Goal: Task Accomplishment & Management: Complete application form

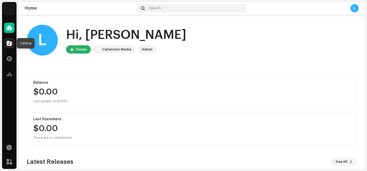
click at [13, 43] on div at bounding box center [9, 43] width 10 height 10
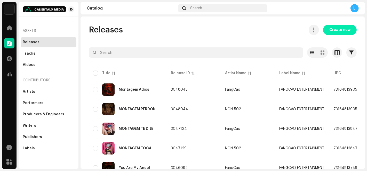
click at [337, 30] on span "Create new" at bounding box center [339, 30] width 21 height 10
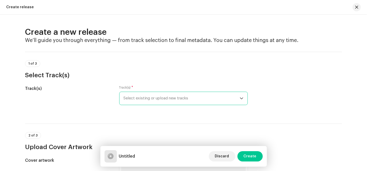
click at [212, 101] on span "Select existing or upload new tracks" at bounding box center [182, 98] width 116 height 13
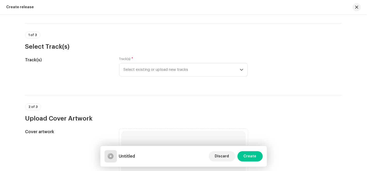
scroll to position [57, 0]
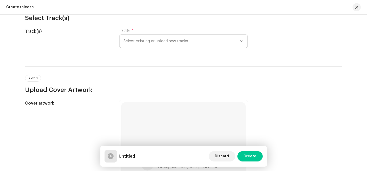
click at [242, 43] on div "dropdown trigger" at bounding box center [242, 41] width 4 height 13
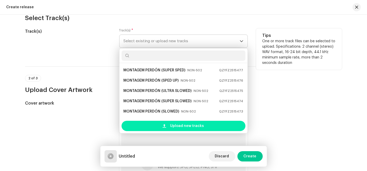
click at [183, 127] on span "Upload new tracks" at bounding box center [187, 126] width 34 height 10
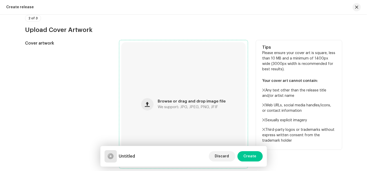
scroll to position [258, 0]
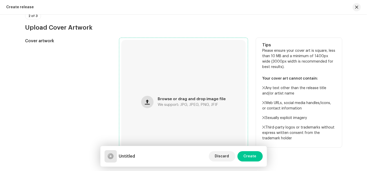
click at [154, 101] on button "button" at bounding box center [147, 102] width 12 height 12
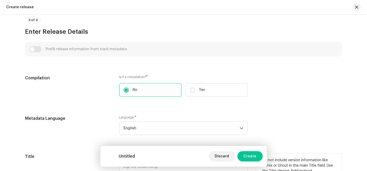
scroll to position [516, 0]
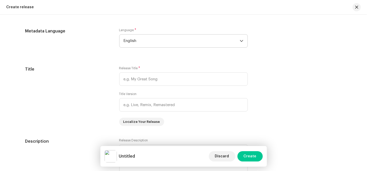
click at [150, 39] on span "English" at bounding box center [182, 41] width 116 height 13
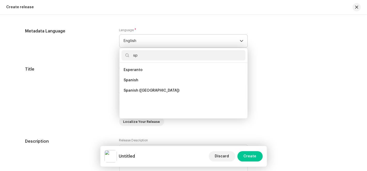
scroll to position [0, 0]
type input "sp"
click at [134, 82] on span "Spanish" at bounding box center [131, 80] width 15 height 5
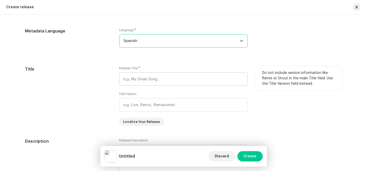
scroll to position [545, 0]
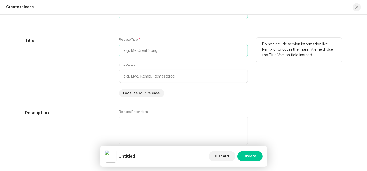
click at [139, 46] on input "text" at bounding box center [183, 50] width 129 height 13
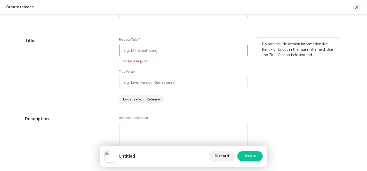
click at [134, 55] on input "text" at bounding box center [183, 50] width 129 height 13
paste input "No Me Mires"
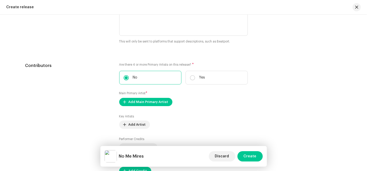
scroll to position [725, 0]
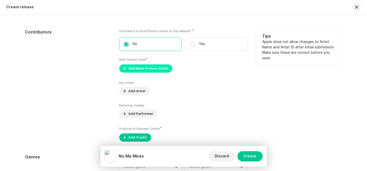
type input "No Me Mires"
click at [151, 67] on span "Add Main Primary Artist" at bounding box center [149, 68] width 40 height 10
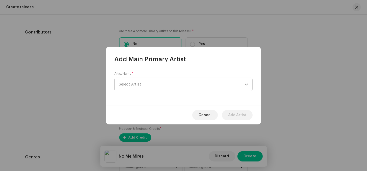
click at [183, 84] on span "Select Artist" at bounding box center [182, 84] width 126 height 13
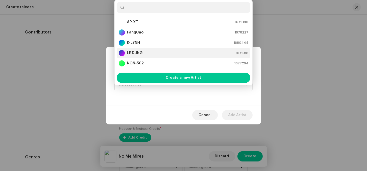
scroll to position [8, 0]
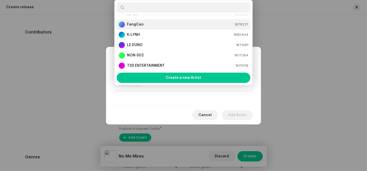
click at [155, 21] on div "FangCao 1678227" at bounding box center [184, 24] width 130 height 6
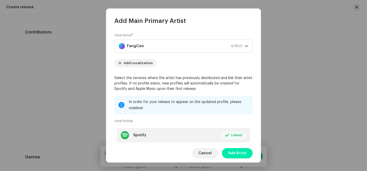
click at [241, 153] on span "Add Artist" at bounding box center [237, 153] width 18 height 10
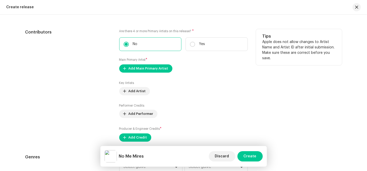
scroll to position [754, 0]
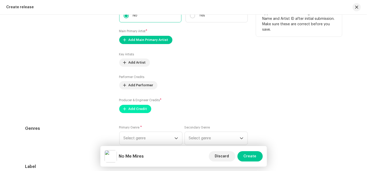
click at [134, 107] on span "Add Credit" at bounding box center [138, 109] width 19 height 10
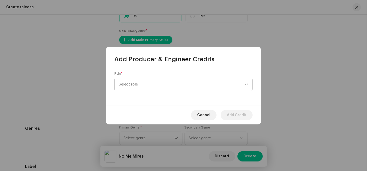
click at [196, 84] on span "Select role" at bounding box center [182, 84] width 126 height 13
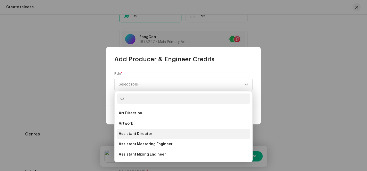
click at [160, 132] on li "Assistant Director" at bounding box center [184, 134] width 134 height 10
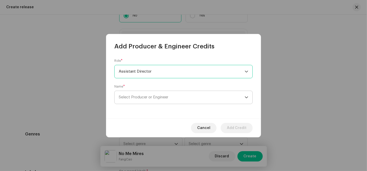
click at [170, 97] on span "Select Producer or Engineer" at bounding box center [182, 97] width 126 height 13
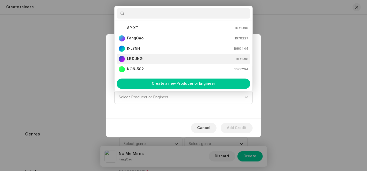
scroll to position [8, 0]
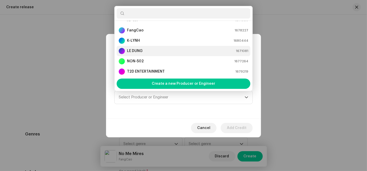
click at [147, 49] on div "LE DUNG 1671081" at bounding box center [184, 51] width 130 height 6
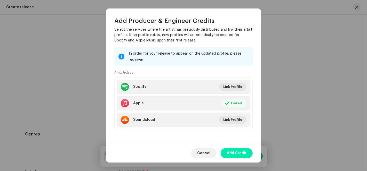
scroll to position [74, 0]
click at [241, 154] on span "Add Credit" at bounding box center [237, 153] width 20 height 10
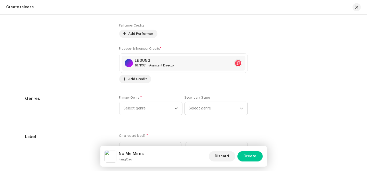
scroll to position [840, 0]
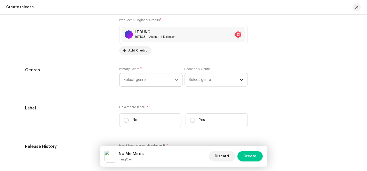
click at [168, 82] on span "Select genre" at bounding box center [149, 80] width 51 height 13
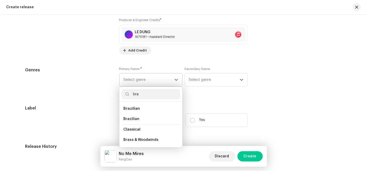
type input "bra"
click at [138, 125] on li "Classical" at bounding box center [151, 130] width 59 height 11
click at [138, 120] on li "Brazilian" at bounding box center [151, 119] width 59 height 10
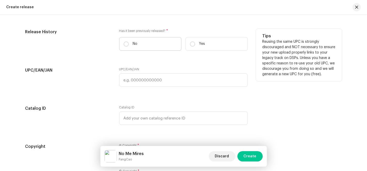
scroll to position [926, 0]
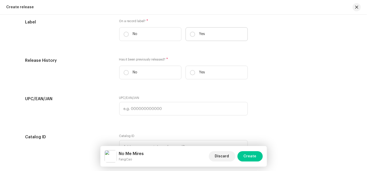
click at [199, 36] on p "Yes" at bounding box center [202, 33] width 6 height 5
click at [195, 36] on input "Yes" at bounding box center [192, 34] width 5 height 5
radio input "true"
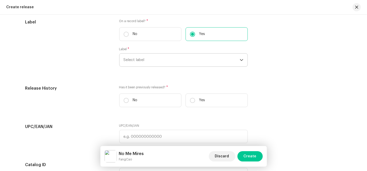
click at [190, 60] on span "Select label" at bounding box center [182, 60] width 116 height 13
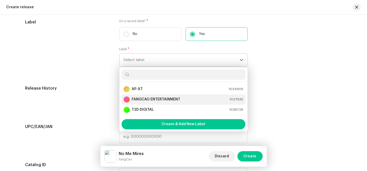
click at [146, 98] on strong "FANGCAO ENTERTAINMENT" at bounding box center [156, 99] width 49 height 5
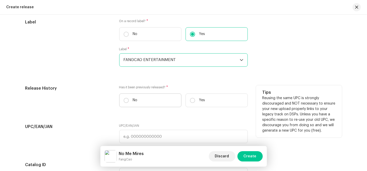
click at [134, 99] on p "No" at bounding box center [135, 100] width 5 height 5
click at [129, 99] on input "No" at bounding box center [126, 100] width 5 height 5
radio input "true"
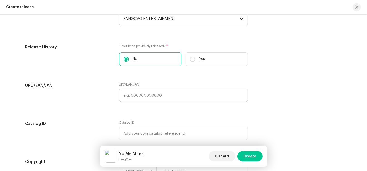
scroll to position [1040, 0]
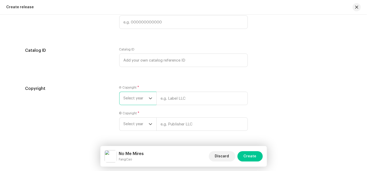
click at [141, 101] on span "Select year" at bounding box center [136, 98] width 25 height 13
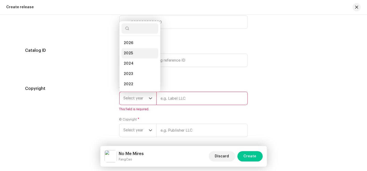
click at [142, 53] on li "2025" at bounding box center [140, 53] width 37 height 10
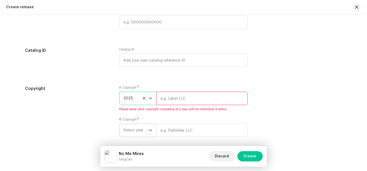
click at [143, 130] on span "Select year" at bounding box center [136, 130] width 25 height 13
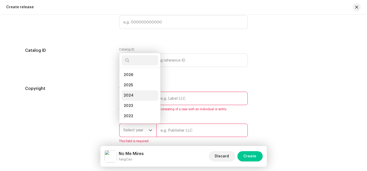
drag, startPoint x: 138, startPoint y: 86, endPoint x: 150, endPoint y: 98, distance: 16.8
click at [138, 87] on li "2025" at bounding box center [140, 85] width 37 height 10
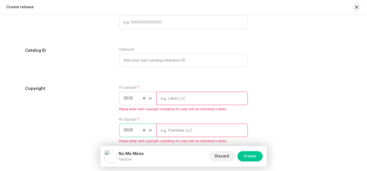
drag, startPoint x: 167, startPoint y: 101, endPoint x: 173, endPoint y: 101, distance: 6.0
click at [167, 101] on input "text" at bounding box center [201, 98] width 91 height 13
type input "AP-XT"
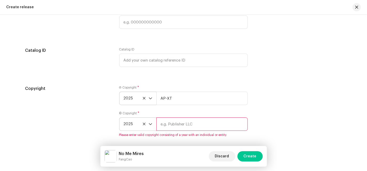
click at [166, 129] on input "text" at bounding box center [201, 124] width 91 height 13
type input "AP-XT"
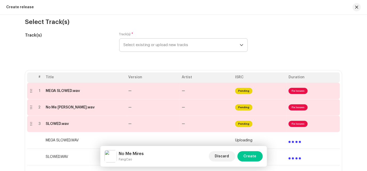
scroll to position [82, 0]
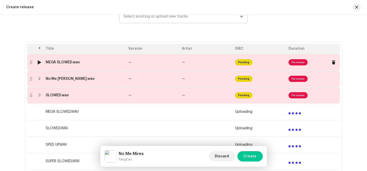
click at [295, 63] on span "Fix Issues" at bounding box center [298, 62] width 19 height 6
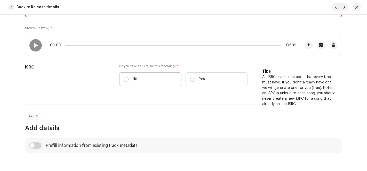
click at [145, 77] on label "No" at bounding box center [150, 80] width 62 height 14
click at [129, 77] on input "No" at bounding box center [126, 79] width 5 height 5
radio input "true"
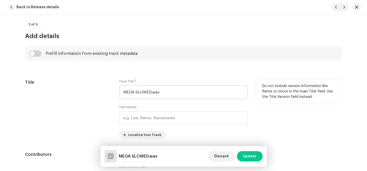
scroll to position [201, 0]
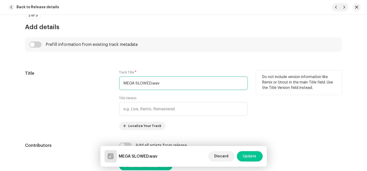
drag, startPoint x: 149, startPoint y: 84, endPoint x: 98, endPoint y: 91, distance: 51.9
click at [98, 91] on div "Title Track Title * MEGA SLOWED.wav Title Version Localize Your Track Do not in…" at bounding box center [183, 100] width 317 height 60
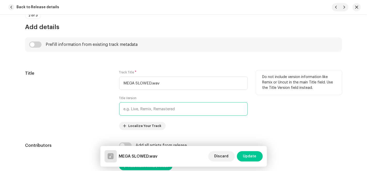
click at [147, 111] on input "text" at bounding box center [183, 108] width 129 height 13
paste input "MEGA SLOWED"
type input "MEGA SLOWED"
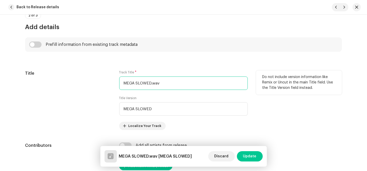
drag, startPoint x: 164, startPoint y: 84, endPoint x: 63, endPoint y: 82, distance: 100.7
click at [63, 82] on div "Title Track Title * MEGA SLOWED.wav Title Version MEGA SLOWED Localize Your Tra…" at bounding box center [183, 100] width 317 height 60
paste input "No Me Mires"
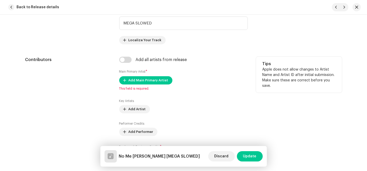
scroll to position [287, 0]
type input "No Me Mires"
click at [122, 58] on input "checkbox" at bounding box center [125, 60] width 12 height 6
checkbox input "true"
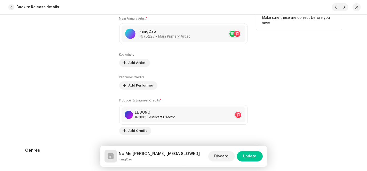
scroll to position [430, 0]
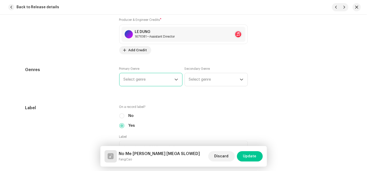
click at [148, 73] on span "Select genre" at bounding box center [149, 79] width 51 height 13
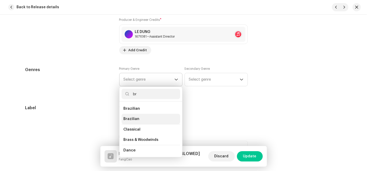
type input "br"
click at [134, 123] on li "Brazilian" at bounding box center [151, 119] width 59 height 10
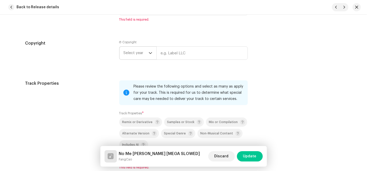
scroll to position [659, 0]
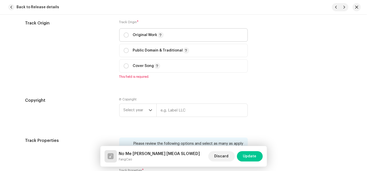
click at [127, 32] on div "Original Work" at bounding box center [144, 35] width 40 height 6
radio input "true"
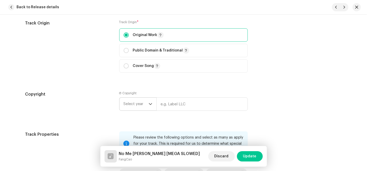
click at [149, 106] on icon "dropdown trigger" at bounding box center [151, 104] width 4 height 4
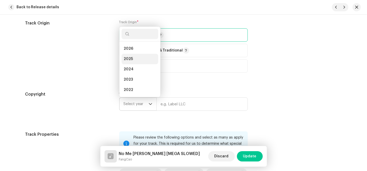
click at [132, 58] on li "2025" at bounding box center [140, 59] width 37 height 10
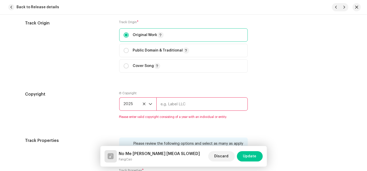
click at [169, 103] on input "text" at bounding box center [201, 104] width 91 height 13
type input "AP-XT"
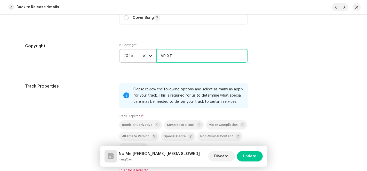
scroll to position [774, 0]
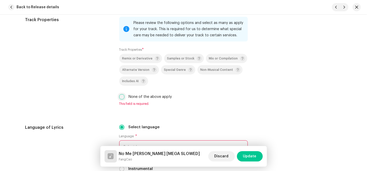
click at [121, 97] on input "None of the above apply" at bounding box center [121, 96] width 5 height 5
checkbox input "true"
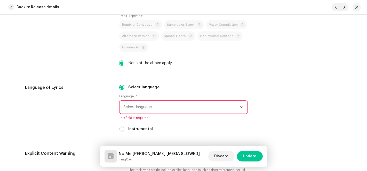
scroll to position [860, 0]
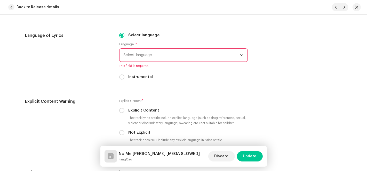
click at [183, 53] on span "Select language" at bounding box center [182, 55] width 116 height 13
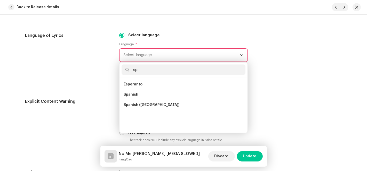
scroll to position [0, 0]
type input "sp"
click at [143, 93] on li "Spanish" at bounding box center [184, 95] width 124 height 10
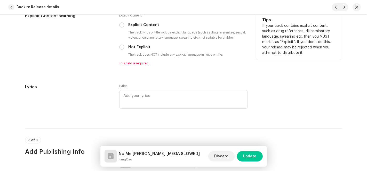
scroll to position [946, 0]
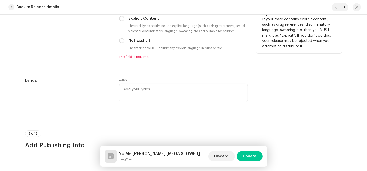
click at [121, 45] on div "Explicit Content * Explicit Content The track lyrics or title include explicit …" at bounding box center [183, 32] width 129 height 53
click at [121, 43] on input "Not Explicit" at bounding box center [121, 40] width 5 height 5
radio input "true"
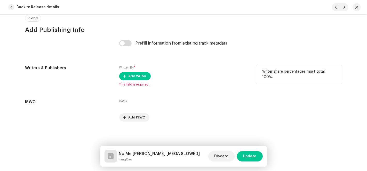
scroll to position [1056, 0]
click at [138, 77] on span "Add Writer" at bounding box center [138, 76] width 18 height 10
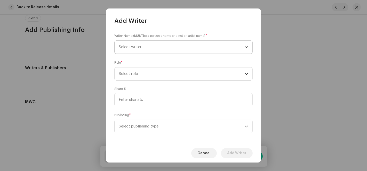
click at [221, 49] on span "Select writer" at bounding box center [182, 47] width 126 height 13
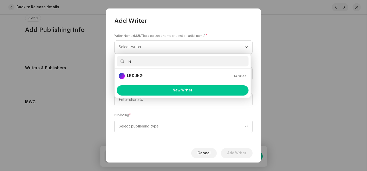
type input "le"
click at [148, 75] on div "LE DUNG 1374133" at bounding box center [183, 76] width 128 height 6
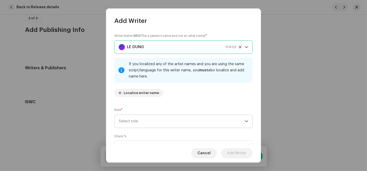
click at [175, 121] on span "Select role" at bounding box center [182, 121] width 126 height 13
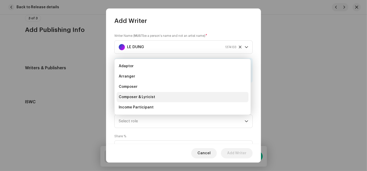
click at [166, 97] on li "Composer & Lyricist" at bounding box center [183, 97] width 132 height 10
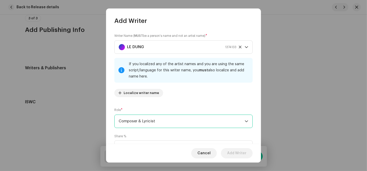
scroll to position [29, 0]
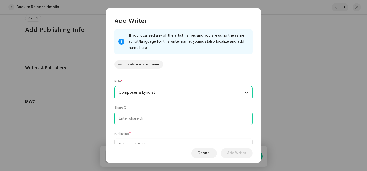
click at [144, 116] on input at bounding box center [183, 118] width 138 height 13
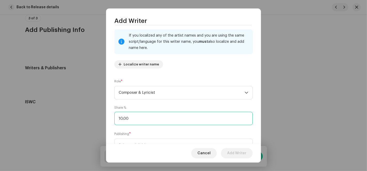
type input "100.00"
click at [140, 141] on span "Select publishing type" at bounding box center [182, 145] width 126 height 13
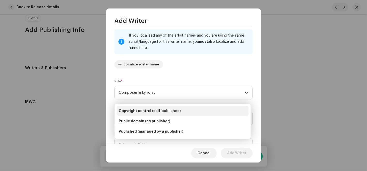
click at [151, 108] on li "Copyright control (self-published)" at bounding box center [183, 111] width 132 height 10
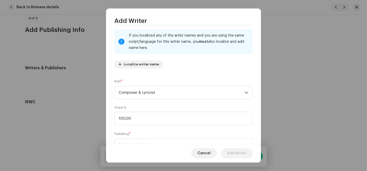
scroll to position [37, 0]
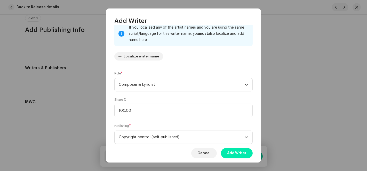
click at [245, 151] on span "Add Writer" at bounding box center [236, 153] width 19 height 10
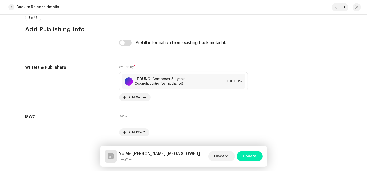
click at [250, 157] on span "Update" at bounding box center [249, 156] width 13 height 10
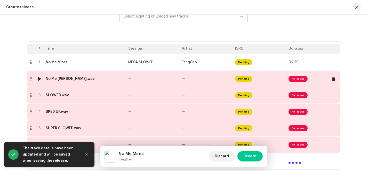
click at [244, 83] on td "Pending" at bounding box center [259, 79] width 53 height 17
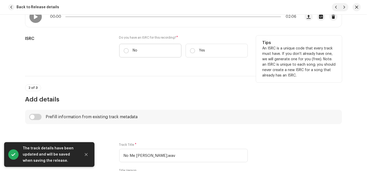
click at [138, 52] on label "No" at bounding box center [150, 51] width 62 height 14
click at [129, 52] on input "No" at bounding box center [126, 50] width 5 height 5
radio input "true"
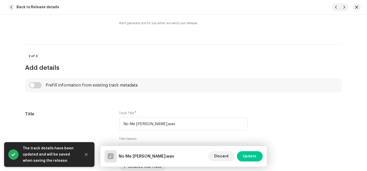
scroll to position [201, 0]
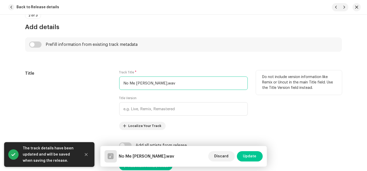
drag, startPoint x: 145, startPoint y: 83, endPoint x: 176, endPoint y: 83, distance: 31.2
click at [176, 83] on input "No Me Mires.wav" at bounding box center [183, 83] width 129 height 13
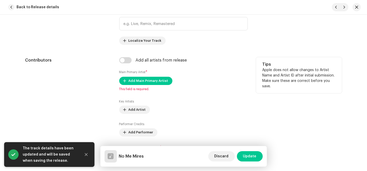
scroll to position [287, 0]
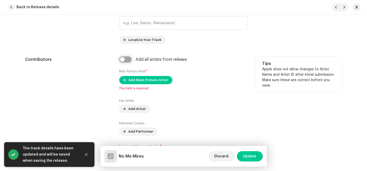
type input "No Me Mires"
click at [130, 61] on input "checkbox" at bounding box center [125, 60] width 12 height 6
checkbox input "true"
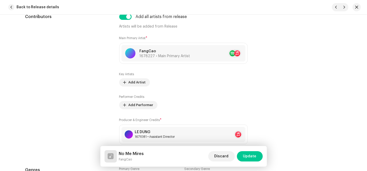
scroll to position [430, 0]
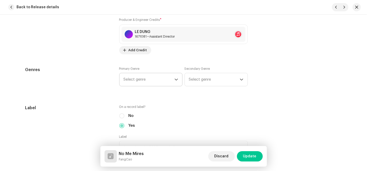
click at [162, 83] on span "Select genre" at bounding box center [149, 79] width 51 height 13
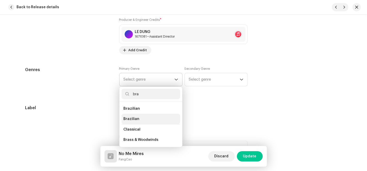
type input "bra"
click at [141, 115] on li "Brazilian" at bounding box center [151, 119] width 59 height 10
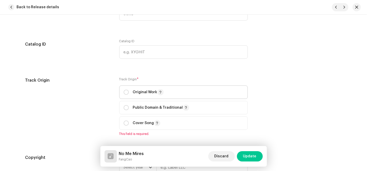
click at [130, 95] on div "Original Work" at bounding box center [144, 92] width 40 height 6
radio input "true"
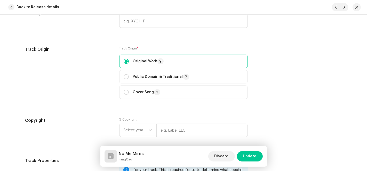
scroll to position [659, 0]
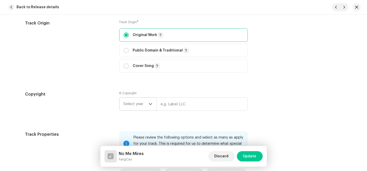
click at [142, 99] on span "Select year" at bounding box center [136, 104] width 25 height 13
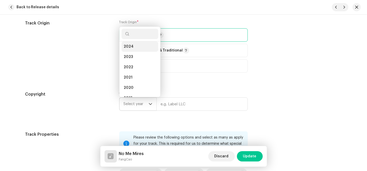
scroll to position [0, 0]
click at [135, 58] on li "2025" at bounding box center [140, 59] width 37 height 10
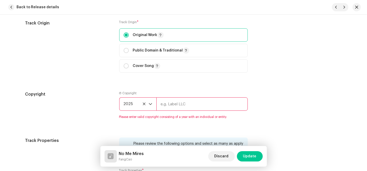
drag, startPoint x: 174, startPoint y: 106, endPoint x: 182, endPoint y: 108, distance: 7.7
click at [174, 106] on input "text" at bounding box center [201, 104] width 91 height 13
type input "AP-XT"
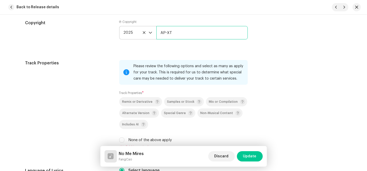
scroll to position [803, 0]
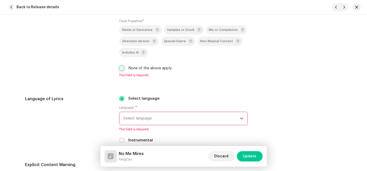
click at [120, 70] on input "None of the above apply" at bounding box center [121, 68] width 5 height 5
checkbox input "true"
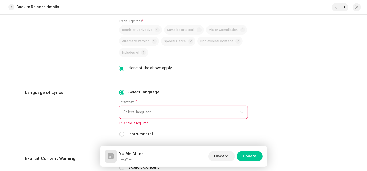
click at [145, 109] on span "Select language" at bounding box center [182, 112] width 116 height 13
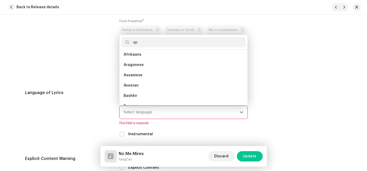
scroll to position [0, 0]
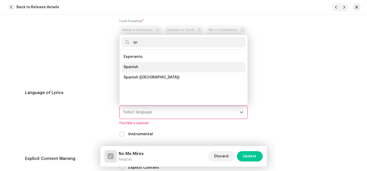
type input "sp"
click at [134, 65] on span "Spanish" at bounding box center [131, 67] width 15 height 5
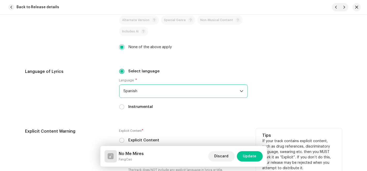
scroll to position [889, 0]
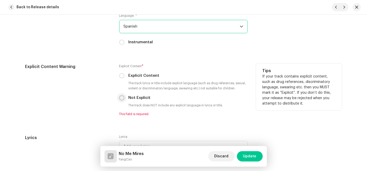
click at [121, 97] on input "Not Explicit" at bounding box center [121, 97] width 5 height 5
radio input "true"
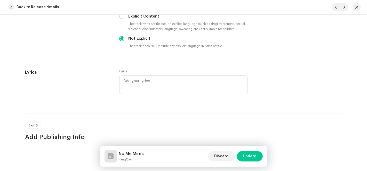
scroll to position [1032, 0]
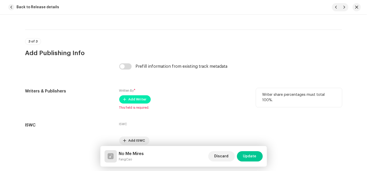
click at [129, 103] on span "Add Writer" at bounding box center [138, 99] width 18 height 10
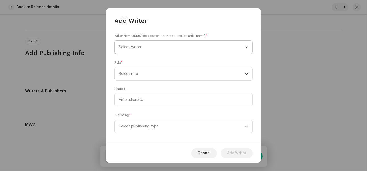
click at [204, 47] on span "Select writer" at bounding box center [182, 47] width 126 height 13
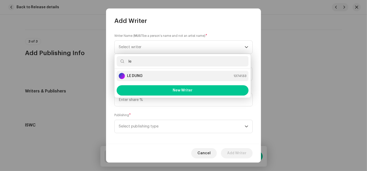
type input "le"
click at [144, 76] on div "LE DUNG 1374133" at bounding box center [183, 76] width 128 height 6
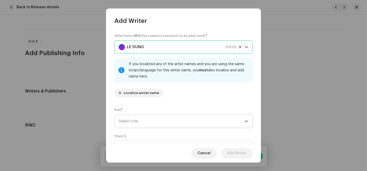
click at [160, 121] on span "Select role" at bounding box center [182, 121] width 126 height 13
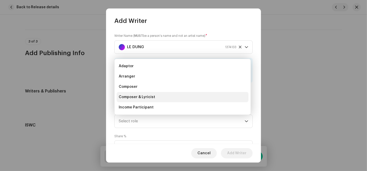
scroll to position [8, 0]
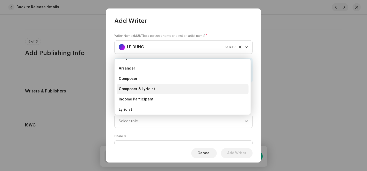
click at [148, 88] on span "Composer & Lyricist" at bounding box center [137, 89] width 36 height 5
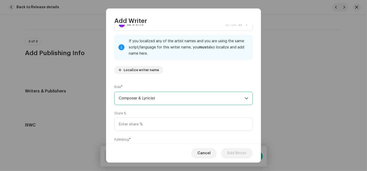
scroll to position [51, 0]
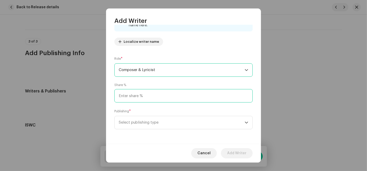
click at [135, 97] on input at bounding box center [183, 95] width 138 height 13
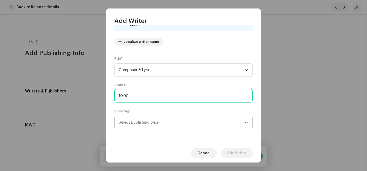
type input "100.00"
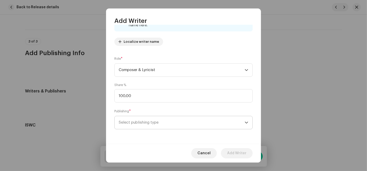
click at [131, 124] on span "Select publishing type" at bounding box center [182, 122] width 126 height 13
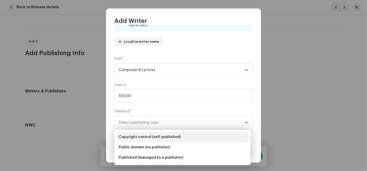
click at [135, 137] on span "Copyright control (self-published)" at bounding box center [150, 137] width 62 height 5
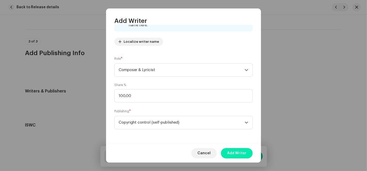
click at [243, 151] on span "Add Writer" at bounding box center [236, 153] width 19 height 10
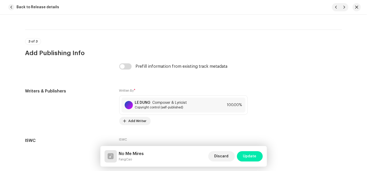
click at [251, 155] on span "Update" at bounding box center [249, 156] width 13 height 10
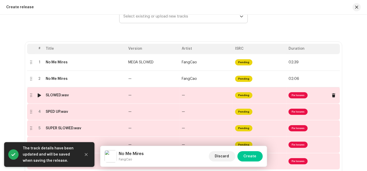
click at [211, 98] on td "—" at bounding box center [206, 95] width 53 height 17
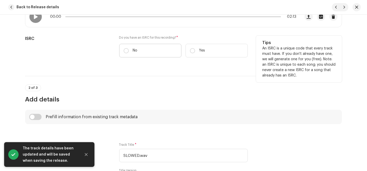
click at [133, 50] on p "No" at bounding box center [135, 50] width 5 height 5
click at [129, 50] on input "No" at bounding box center [126, 50] width 5 height 5
radio input "true"
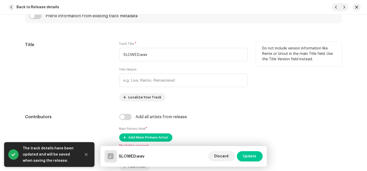
scroll to position [229, 0]
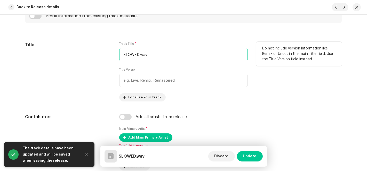
drag, startPoint x: 138, startPoint y: 54, endPoint x: 95, endPoint y: 60, distance: 43.2
click at [95, 60] on div "Title Track Title * SLOWED.wav Title Version Localize Your Track Do not include…" at bounding box center [183, 72] width 317 height 60
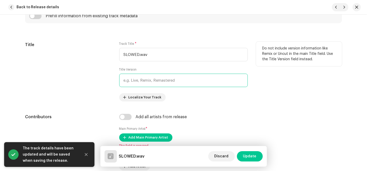
click at [137, 78] on input "text" at bounding box center [183, 80] width 129 height 13
paste input "SLOWED"
type input "SLOWED"
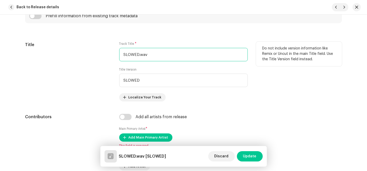
drag, startPoint x: 143, startPoint y: 54, endPoint x: 42, endPoint y: 67, distance: 101.9
click at [51, 65] on div "Title Track Title * SLOWED.wav Title Version SLOWED Localize Your Track Do not …" at bounding box center [183, 72] width 317 height 60
paste input "No Me Mires"
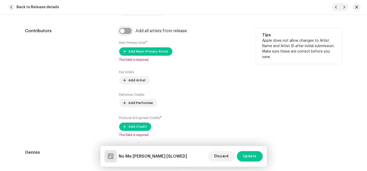
type input "No Me Mires"
click at [124, 33] on input "checkbox" at bounding box center [125, 31] width 12 height 6
checkbox input "true"
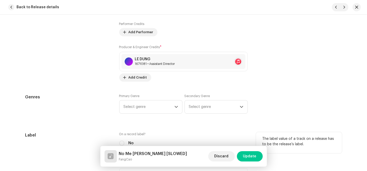
scroll to position [487, 0]
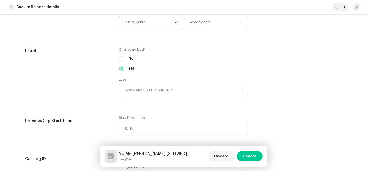
click at [157, 24] on span "Select genre" at bounding box center [149, 22] width 51 height 13
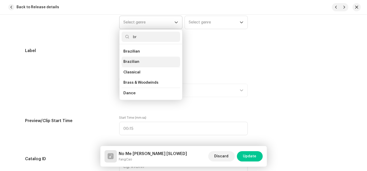
type input "br"
click at [143, 60] on li "Brazilian" at bounding box center [151, 62] width 59 height 10
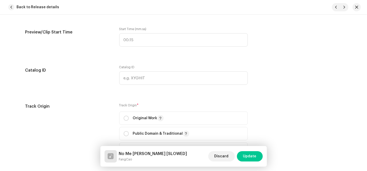
scroll to position [659, 0]
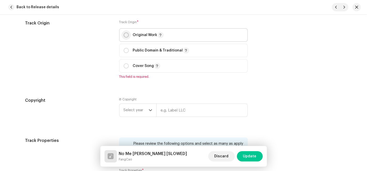
click at [126, 36] on input "radio" at bounding box center [126, 35] width 5 height 5
radio input "true"
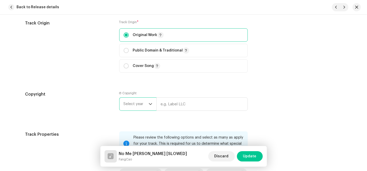
click at [142, 102] on span "Select year" at bounding box center [136, 104] width 25 height 13
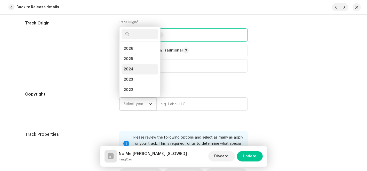
scroll to position [8, 0]
click at [134, 52] on li "2025" at bounding box center [140, 51] width 37 height 10
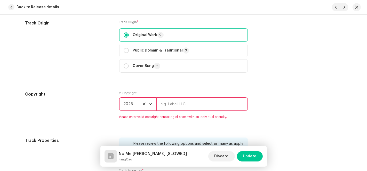
click at [180, 107] on input "text" at bounding box center [201, 104] width 91 height 13
type input "AP-XT"
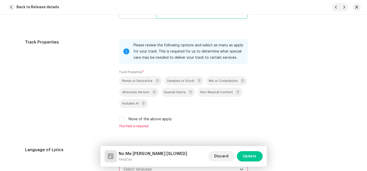
scroll to position [803, 0]
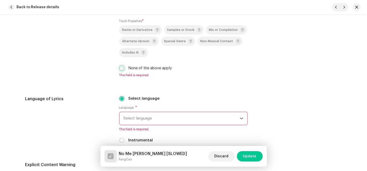
click at [119, 70] on input "None of the above apply" at bounding box center [121, 68] width 5 height 5
checkbox input "true"
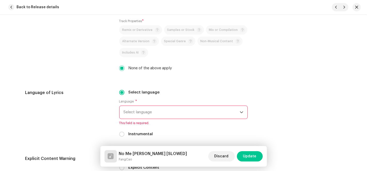
click at [161, 110] on span "Select language" at bounding box center [182, 112] width 116 height 13
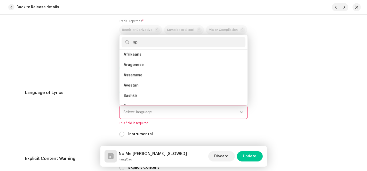
scroll to position [0, 0]
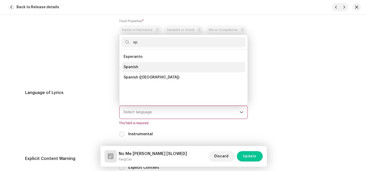
type input "sp"
click at [147, 68] on li "Spanish" at bounding box center [184, 67] width 124 height 10
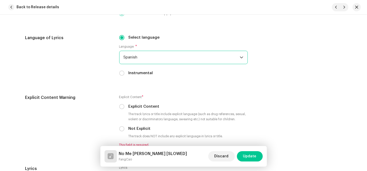
scroll to position [946, 0]
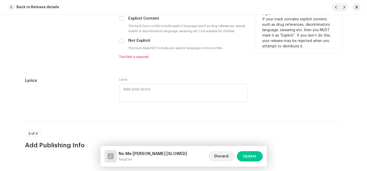
click at [121, 44] on div "Not Explicit" at bounding box center [183, 41] width 129 height 6
click at [121, 41] on input "Not Explicit" at bounding box center [121, 40] width 5 height 5
radio input "true"
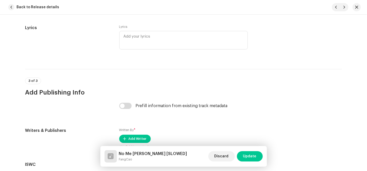
scroll to position [1056, 0]
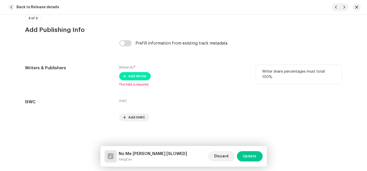
click at [125, 75] on button "Add Writer" at bounding box center [134, 76] width 31 height 8
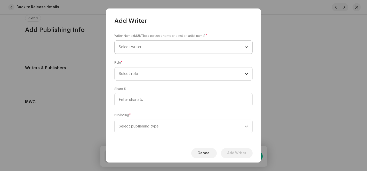
click at [215, 47] on span "Select writer" at bounding box center [182, 47] width 126 height 13
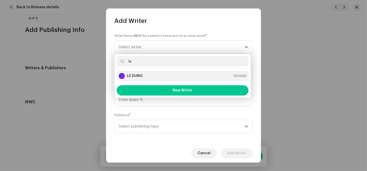
type input "le"
click at [149, 75] on div "LE DUNG 1374133" at bounding box center [183, 76] width 128 height 6
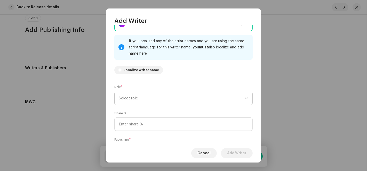
scroll to position [51, 0]
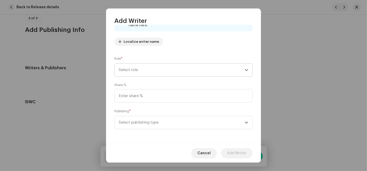
click at [137, 72] on span "Select role" at bounding box center [182, 70] width 126 height 13
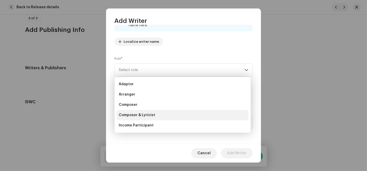
click at [138, 115] on span "Composer & Lyricist" at bounding box center [137, 115] width 36 height 5
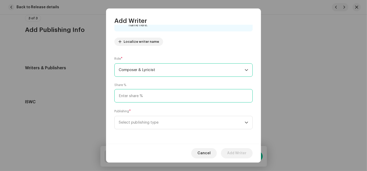
click at [169, 100] on input at bounding box center [183, 95] width 138 height 13
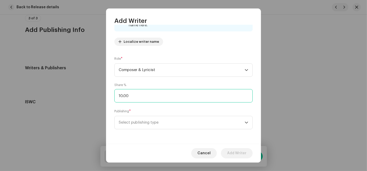
type input "100.00"
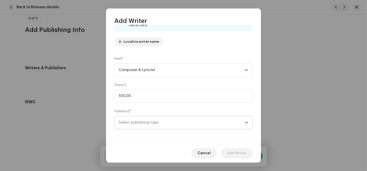
click at [146, 121] on span "Select publishing type" at bounding box center [182, 122] width 126 height 13
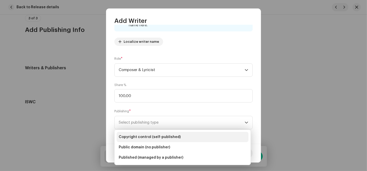
click at [143, 136] on span "Copyright control (self-published)" at bounding box center [150, 137] width 62 height 5
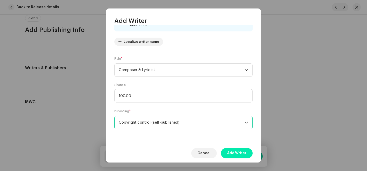
click at [233, 153] on span "Add Writer" at bounding box center [236, 153] width 19 height 10
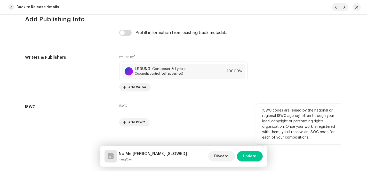
scroll to position [1071, 0]
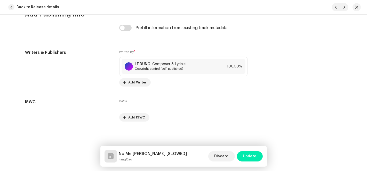
click at [252, 158] on span "Update" at bounding box center [249, 156] width 13 height 10
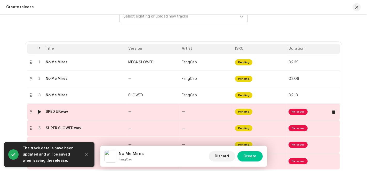
click at [214, 115] on td "—" at bounding box center [206, 112] width 53 height 17
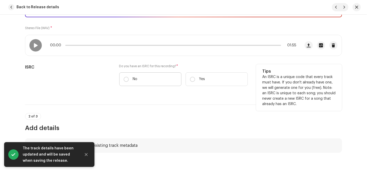
click at [140, 75] on label "No" at bounding box center [150, 80] width 62 height 14
click at [129, 77] on input "No" at bounding box center [126, 79] width 5 height 5
radio input "true"
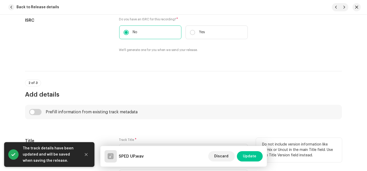
scroll to position [201, 0]
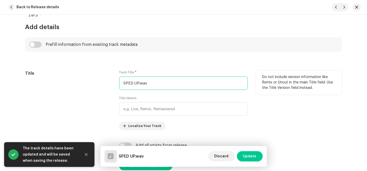
drag, startPoint x: 136, startPoint y: 83, endPoint x: 105, endPoint y: 85, distance: 31.8
click at [105, 85] on div "Title Track Title * SPED UP.wav Title Version Localize Your Track Do not includ…" at bounding box center [183, 100] width 317 height 60
click at [138, 82] on input "SPED UP.wav" at bounding box center [183, 83] width 129 height 13
click at [139, 81] on input "SPED UP.wav" at bounding box center [183, 83] width 129 height 13
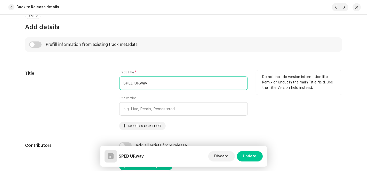
drag, startPoint x: 137, startPoint y: 82, endPoint x: 132, endPoint y: 83, distance: 4.7
click at [132, 83] on input "SPED UP.wav" at bounding box center [183, 83] width 129 height 13
drag, startPoint x: 137, startPoint y: 82, endPoint x: 99, endPoint y: 82, distance: 38.2
click at [102, 82] on div "Title Track Title * SPED UP.wav Title Version Localize Your Track Do not includ…" at bounding box center [183, 100] width 317 height 60
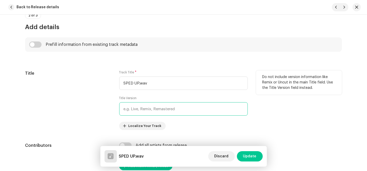
paste input "SPED UP"
click at [137, 109] on input "SPED UP" at bounding box center [183, 108] width 129 height 13
type input "SPED UP"
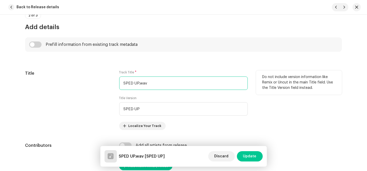
drag, startPoint x: 110, startPoint y: 80, endPoint x: 65, endPoint y: 74, distance: 45.8
click at [56, 72] on div "Title Track Title * SPED UP.wav Title Version SPED UP Localize Your Track Do no…" at bounding box center [183, 100] width 317 height 60
paste input "No Me Mires"
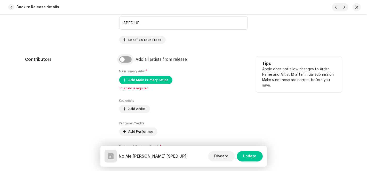
type input "No Me Mires"
click at [123, 60] on input "checkbox" at bounding box center [125, 60] width 12 height 6
checkbox input "true"
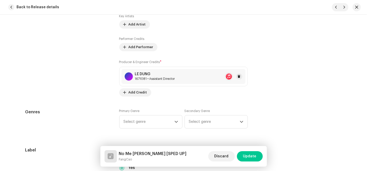
scroll to position [430, 0]
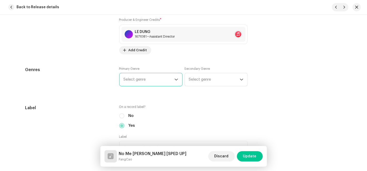
click at [147, 78] on span "Select genre" at bounding box center [149, 79] width 51 height 13
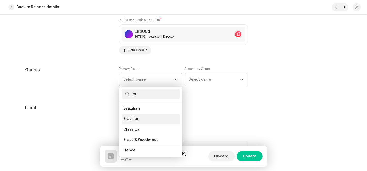
type input "br"
click at [134, 118] on span "Brazilian" at bounding box center [132, 119] width 16 height 5
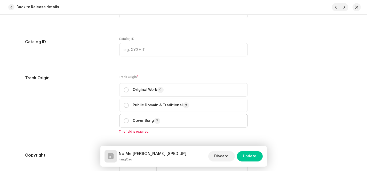
scroll to position [659, 0]
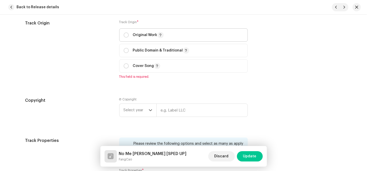
click at [135, 33] on p "Original Work" at bounding box center [148, 35] width 31 height 6
radio input "true"
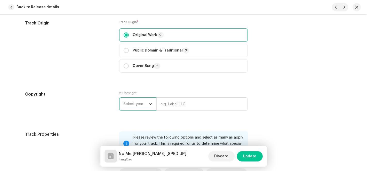
click at [144, 109] on span "Select year" at bounding box center [136, 104] width 25 height 13
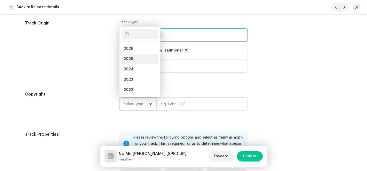
click at [140, 58] on li "2025" at bounding box center [140, 59] width 37 height 10
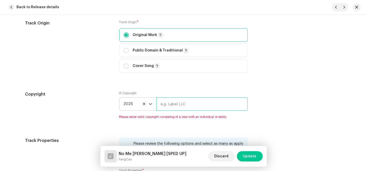
click at [172, 101] on input "text" at bounding box center [201, 104] width 91 height 13
type input "AP-XT"
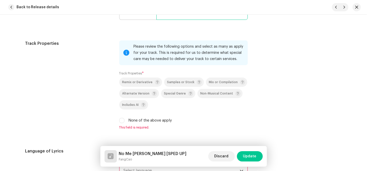
scroll to position [831, 0]
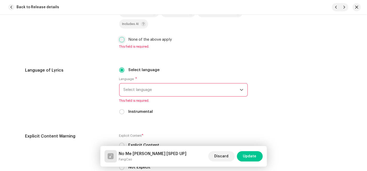
click at [119, 41] on input "None of the above apply" at bounding box center [121, 39] width 5 height 5
checkbox input "true"
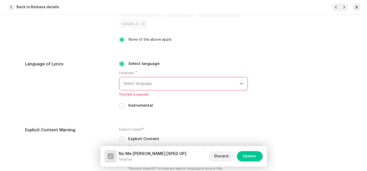
click at [146, 90] on span "Select language" at bounding box center [182, 83] width 116 height 13
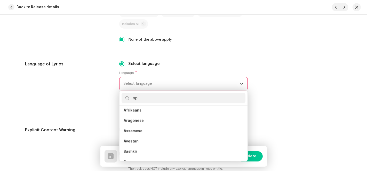
scroll to position [0, 0]
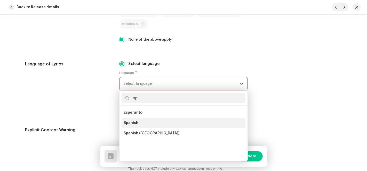
type input "sp"
click at [131, 122] on span "Spanish" at bounding box center [131, 123] width 15 height 5
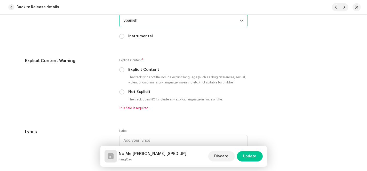
scroll to position [946, 0]
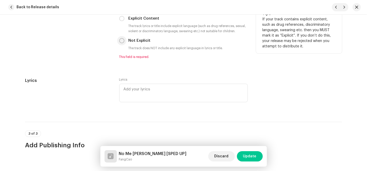
drag, startPoint x: 119, startPoint y: 41, endPoint x: 106, endPoint y: 60, distance: 23.2
click at [119, 41] on input "Not Explicit" at bounding box center [121, 40] width 5 height 5
radio input "true"
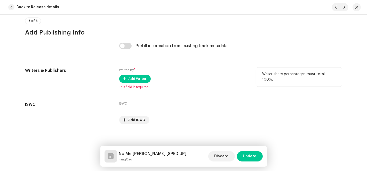
scroll to position [1056, 0]
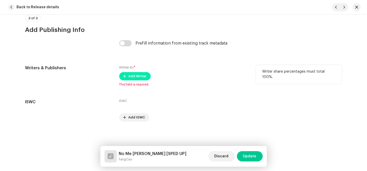
click at [122, 76] on button "Add Writer" at bounding box center [134, 76] width 31 height 8
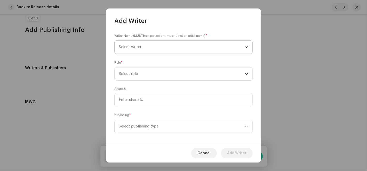
click at [220, 46] on span "Select writer" at bounding box center [182, 47] width 126 height 13
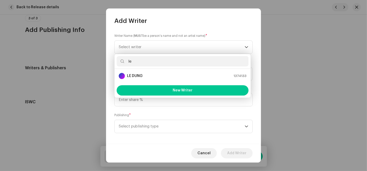
type input "le"
click at [138, 74] on strong "LE DUNG" at bounding box center [134, 76] width 15 height 5
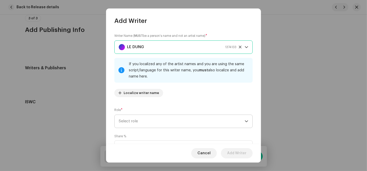
click at [138, 121] on span "Select role" at bounding box center [182, 121] width 126 height 13
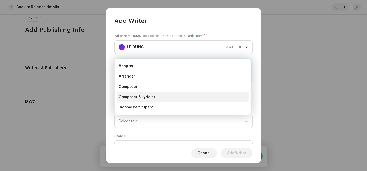
scroll to position [8, 0]
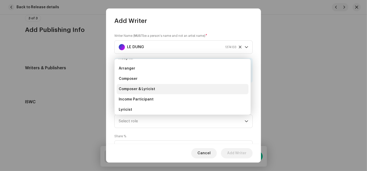
click at [145, 91] on span "Composer & Lyricist" at bounding box center [137, 89] width 36 height 5
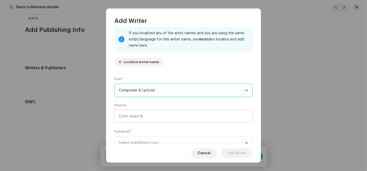
scroll to position [51, 0]
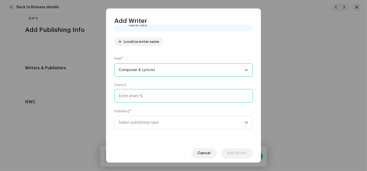
click at [145, 93] on input at bounding box center [183, 95] width 138 height 13
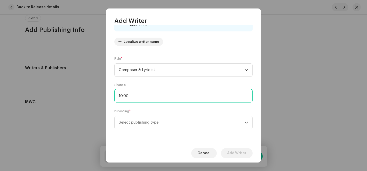
type input "100.00"
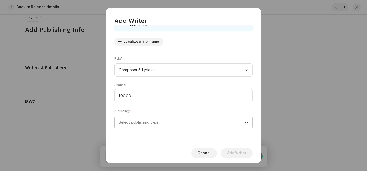
click at [138, 122] on span "Select publishing type" at bounding box center [182, 122] width 126 height 13
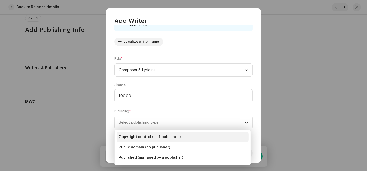
click at [147, 137] on span "Copyright control (self-published)" at bounding box center [150, 137] width 62 height 5
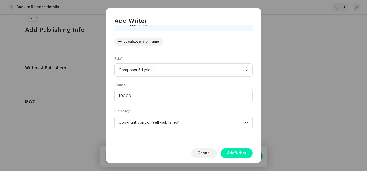
click at [241, 155] on span "Add Writer" at bounding box center [236, 153] width 19 height 10
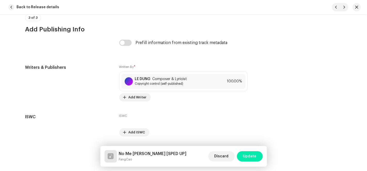
click at [261, 157] on button "Update" at bounding box center [250, 156] width 26 height 10
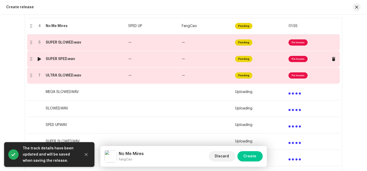
scroll to position [168, 0]
click at [212, 49] on td "—" at bounding box center [206, 42] width 53 height 17
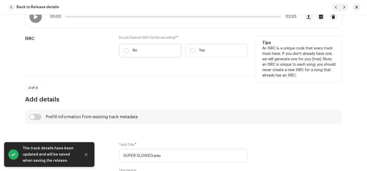
click at [131, 50] on label "No" at bounding box center [150, 51] width 62 height 14
click at [129, 50] on input "No" at bounding box center [126, 50] width 5 height 5
radio input "true"
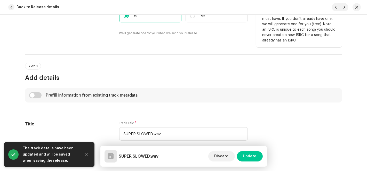
scroll to position [201, 0]
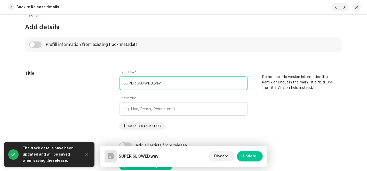
drag, startPoint x: 151, startPoint y: 81, endPoint x: 108, endPoint y: 81, distance: 43.4
click at [108, 81] on div "Title Track Title * SUPER SLOWED.wav Title Version Localize Your Track Do not i…" at bounding box center [183, 100] width 317 height 60
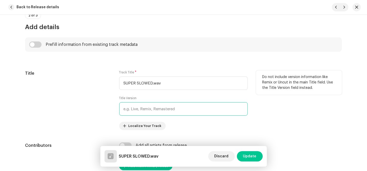
click at [147, 106] on input "text" at bounding box center [183, 108] width 129 height 13
paste input "SUPER SLOWED"
type input "SUPER SLOWED"
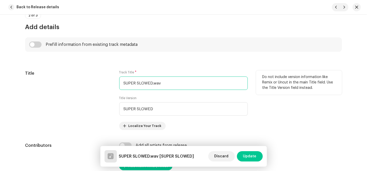
drag, startPoint x: 166, startPoint y: 81, endPoint x: 76, endPoint y: 79, distance: 90.4
click at [76, 79] on div "Title Track Title * SUPER SLOWED.wav Title Version SUPER SLOWED Localize Your T…" at bounding box center [183, 100] width 317 height 60
paste input "No Me Mires"
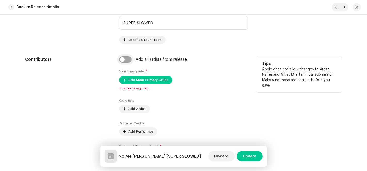
type input "No Me Mires"
click at [124, 59] on input "checkbox" at bounding box center [125, 60] width 12 height 6
checkbox input "true"
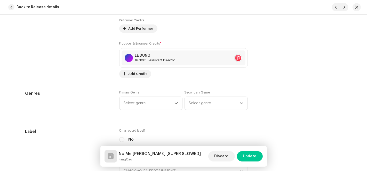
scroll to position [430, 0]
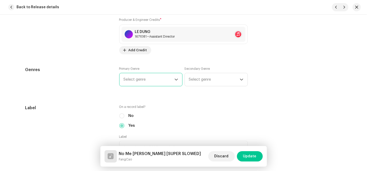
click at [159, 81] on span "Select genre" at bounding box center [149, 79] width 51 height 13
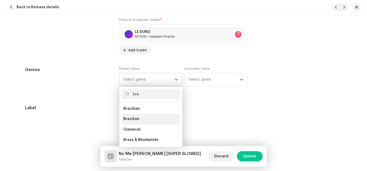
type input "bra"
click at [135, 115] on li "Brazilian" at bounding box center [151, 119] width 59 height 10
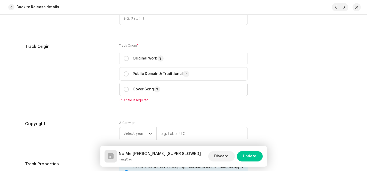
scroll to position [659, 0]
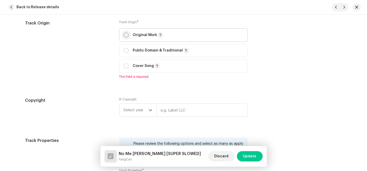
click at [125, 35] on input "radio" at bounding box center [126, 35] width 5 height 5
radio input "true"
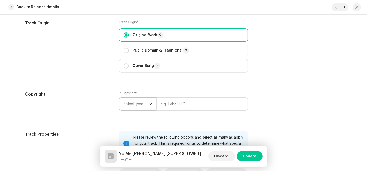
click at [146, 108] on span "Select year" at bounding box center [136, 104] width 25 height 13
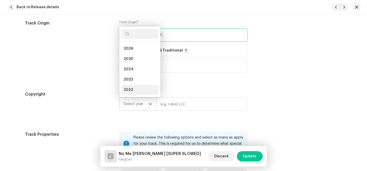
scroll to position [8, 0]
click at [139, 52] on li "2025" at bounding box center [140, 51] width 37 height 10
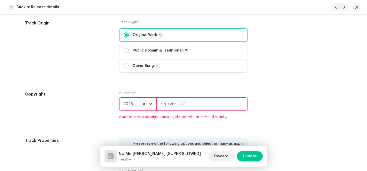
click at [178, 107] on input "text" at bounding box center [201, 104] width 91 height 13
type input "AP-XT"
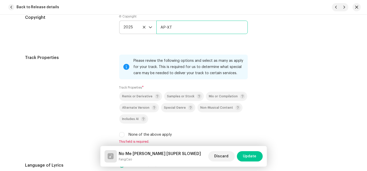
scroll to position [803, 0]
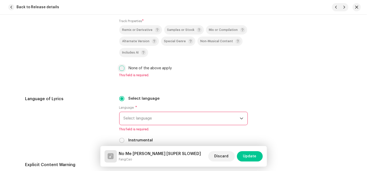
click at [122, 67] on input "None of the above apply" at bounding box center [121, 68] width 5 height 5
checkbox input "true"
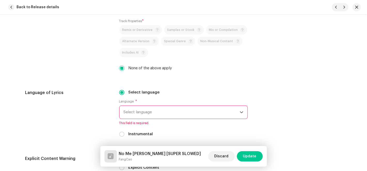
click at [167, 111] on span "Select language" at bounding box center [182, 112] width 116 height 13
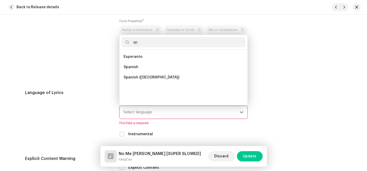
scroll to position [0, 0]
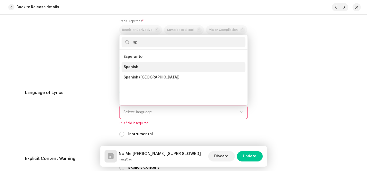
type input "sp"
click at [139, 68] on li "Spanish" at bounding box center [184, 67] width 124 height 10
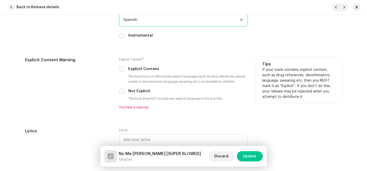
scroll to position [889, 0]
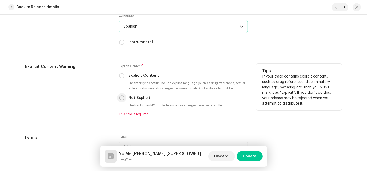
click at [120, 99] on input "Not Explicit" at bounding box center [121, 97] width 5 height 5
radio input "true"
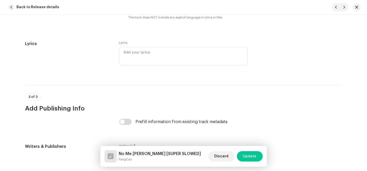
scroll to position [1032, 0]
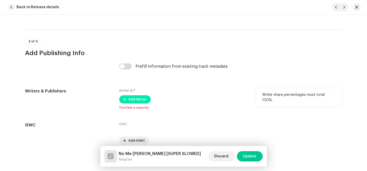
click at [146, 100] on button "Add Writer" at bounding box center [134, 99] width 31 height 8
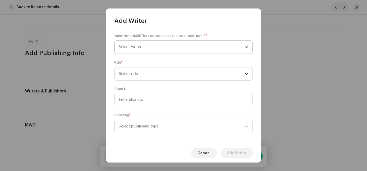
click at [185, 47] on span "Select writer" at bounding box center [182, 47] width 126 height 13
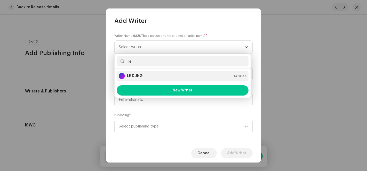
type input "le"
click at [146, 75] on div "LE DUNG 1374133" at bounding box center [183, 76] width 128 height 6
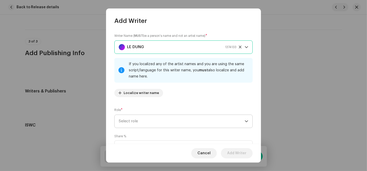
click at [150, 127] on span "Select role" at bounding box center [182, 121] width 126 height 13
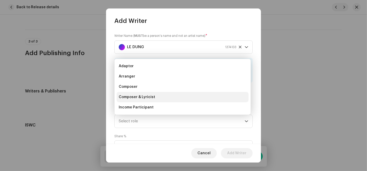
click at [143, 99] on span "Composer & Lyricist" at bounding box center [137, 97] width 36 height 5
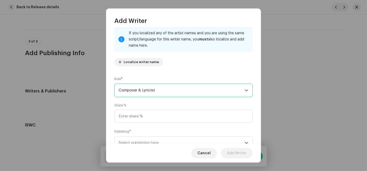
scroll to position [51, 0]
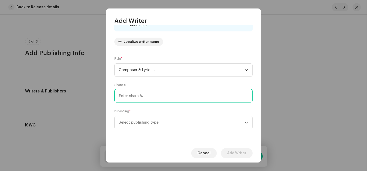
click at [139, 96] on input at bounding box center [183, 95] width 138 height 13
type input "100.00"
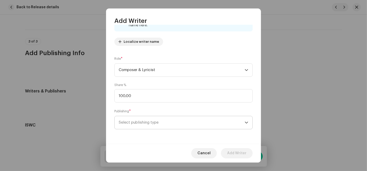
click at [137, 123] on span "Select publishing type" at bounding box center [182, 122] width 126 height 13
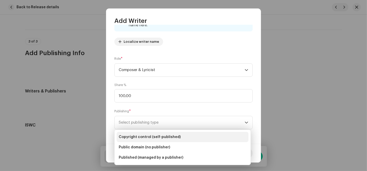
click at [151, 134] on li "Copyright control (self-published)" at bounding box center [183, 137] width 132 height 10
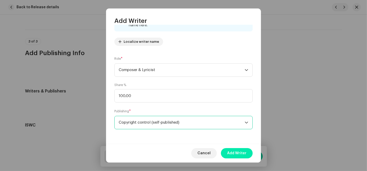
click at [231, 155] on span "Add Writer" at bounding box center [236, 153] width 19 height 10
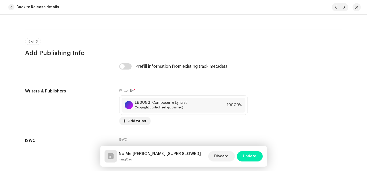
click at [245, 157] on span "Update" at bounding box center [249, 156] width 13 height 10
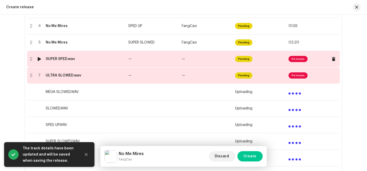
click at [216, 65] on td "—" at bounding box center [206, 59] width 53 height 17
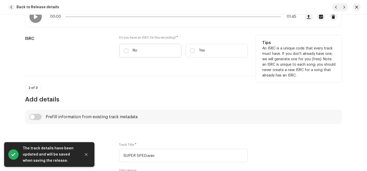
click at [140, 53] on label "No" at bounding box center [150, 51] width 62 height 14
click at [129, 53] on input "No" at bounding box center [126, 50] width 5 height 5
radio input "true"
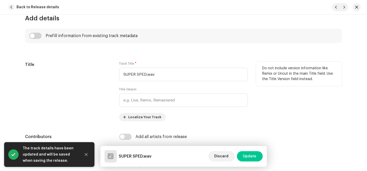
scroll to position [258, 0]
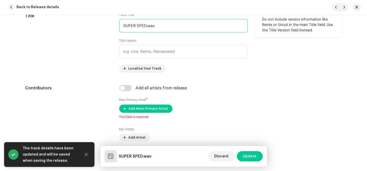
drag, startPoint x: 145, startPoint y: 25, endPoint x: 89, endPoint y: 39, distance: 57.6
click at [89, 39] on div "Title Track Title * SUPER SPED.wav Title Version Localize Your Track Do not inc…" at bounding box center [183, 43] width 317 height 60
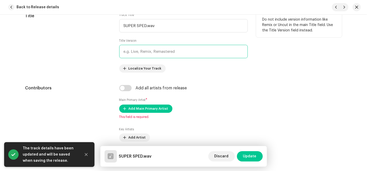
click at [141, 53] on input "text" at bounding box center [183, 51] width 129 height 13
paste input "SUPER SPED"
type input "SUPER SPED"
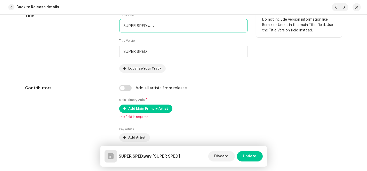
drag, startPoint x: 155, startPoint y: 24, endPoint x: 34, endPoint y: 31, distance: 121.0
click at [35, 31] on div "Title Track Title * SUPER SPED.wav Title Version SUPER SPED Localize Your Track…" at bounding box center [183, 43] width 317 height 60
paste input "No Me Mires"
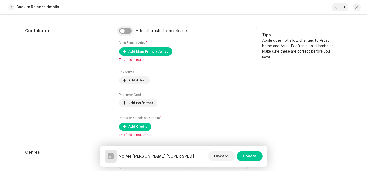
type input "No Me Mires"
click at [128, 29] on input "checkbox" at bounding box center [125, 31] width 12 height 6
checkbox input "true"
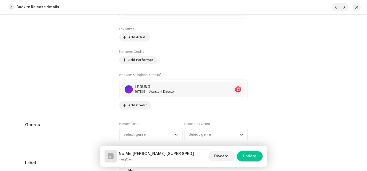
scroll to position [430, 0]
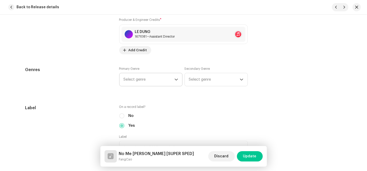
click at [146, 76] on span "Select genre" at bounding box center [149, 79] width 51 height 13
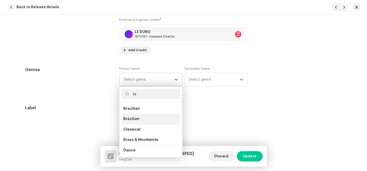
type input "br"
click at [132, 119] on span "Brazilian" at bounding box center [132, 119] width 16 height 5
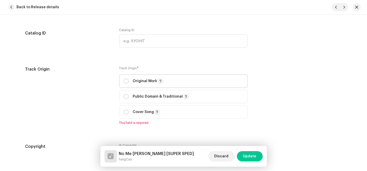
scroll to position [659, 0]
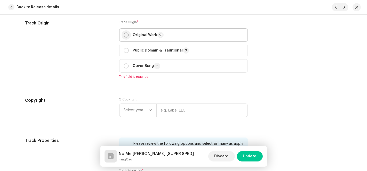
click at [125, 36] on input "radio" at bounding box center [126, 35] width 5 height 5
radio input "true"
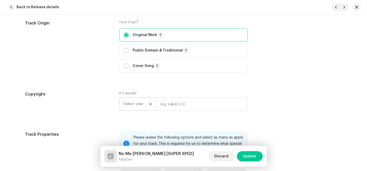
click at [139, 101] on span "Select year" at bounding box center [136, 104] width 25 height 13
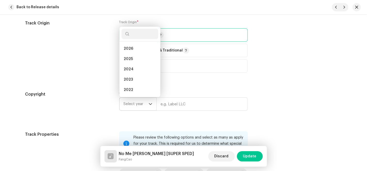
scroll to position [8, 0]
click at [139, 50] on li "2025" at bounding box center [140, 51] width 37 height 10
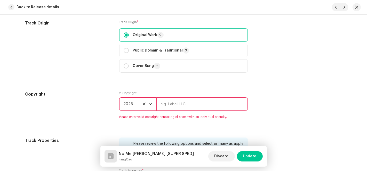
click at [175, 102] on input "text" at bounding box center [201, 104] width 91 height 13
type input "AP-XT"
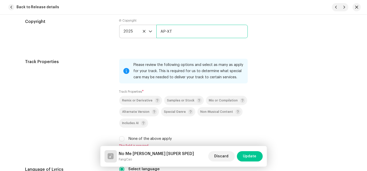
scroll to position [774, 0]
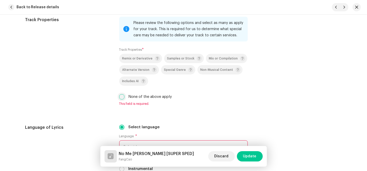
click at [122, 98] on input "None of the above apply" at bounding box center [121, 96] width 5 height 5
checkbox input "true"
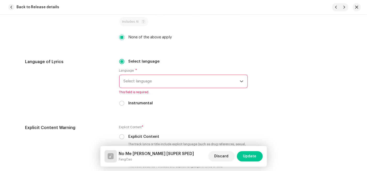
scroll to position [889, 0]
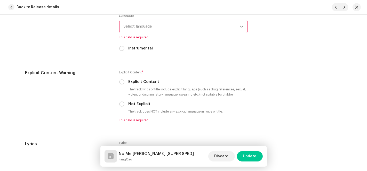
click at [178, 31] on span "Select language" at bounding box center [182, 26] width 116 height 13
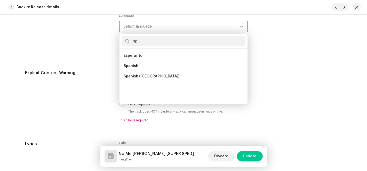
scroll to position [0, 0]
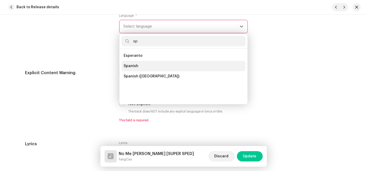
type input "sp"
click at [142, 66] on li "Spanish" at bounding box center [184, 66] width 124 height 10
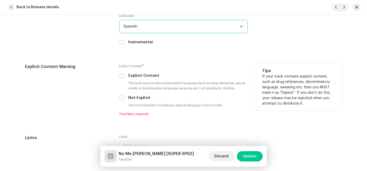
scroll to position [946, 0]
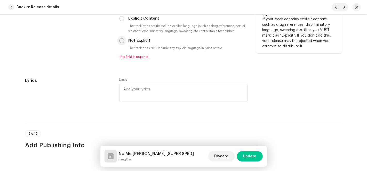
click at [120, 41] on input "Not Explicit" at bounding box center [121, 40] width 5 height 5
radio input "true"
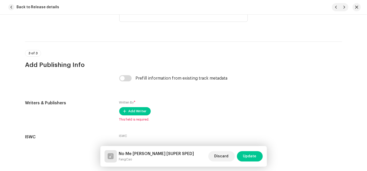
scroll to position [1056, 0]
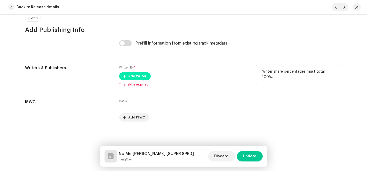
click at [129, 77] on span "Add Writer" at bounding box center [138, 76] width 18 height 10
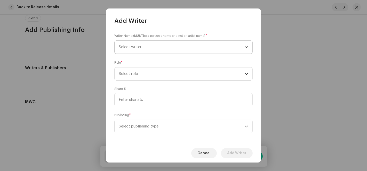
click at [239, 48] on span "Select writer" at bounding box center [182, 47] width 126 height 13
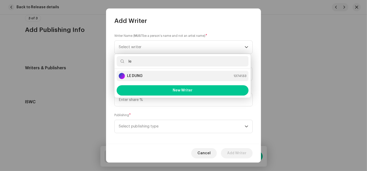
type input "le"
click at [144, 75] on div "LE DUNG 1374133" at bounding box center [183, 76] width 128 height 6
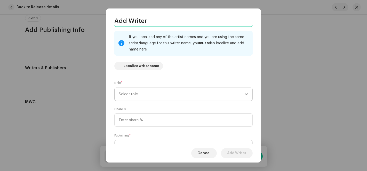
scroll to position [51, 0]
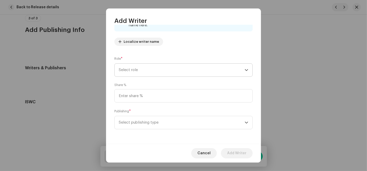
click at [140, 73] on span "Select role" at bounding box center [182, 70] width 126 height 13
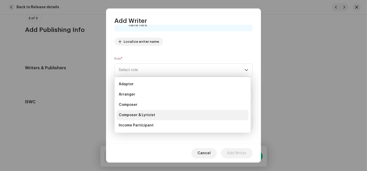
click at [144, 115] on span "Composer & Lyricist" at bounding box center [137, 115] width 36 height 5
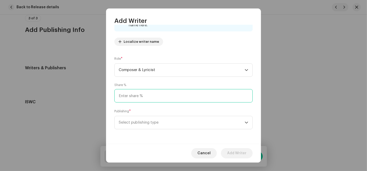
click at [147, 100] on input at bounding box center [183, 95] width 138 height 13
type input "100.00"
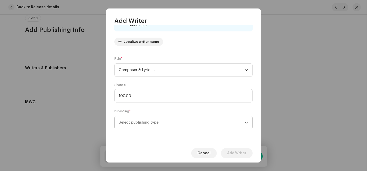
click at [137, 118] on span "Select publishing type" at bounding box center [182, 122] width 126 height 13
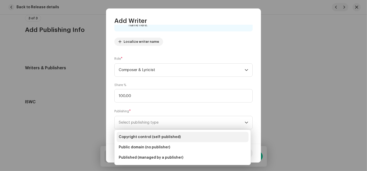
click at [145, 139] on span "Copyright control (self-published)" at bounding box center [150, 137] width 62 height 5
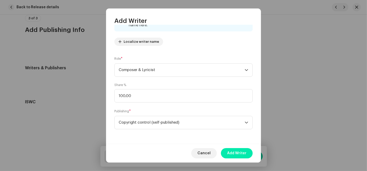
click at [242, 154] on span "Add Writer" at bounding box center [236, 153] width 19 height 10
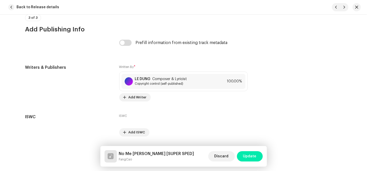
click at [251, 157] on span "Update" at bounding box center [249, 156] width 13 height 10
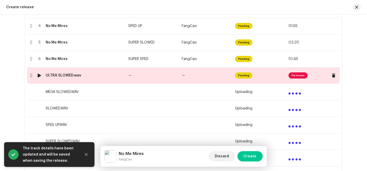
click at [211, 77] on td "—" at bounding box center [206, 75] width 53 height 17
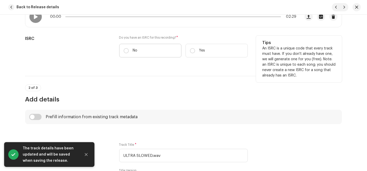
click at [130, 53] on label "No" at bounding box center [150, 51] width 62 height 14
click at [129, 53] on input "No" at bounding box center [126, 50] width 5 height 5
radio input "true"
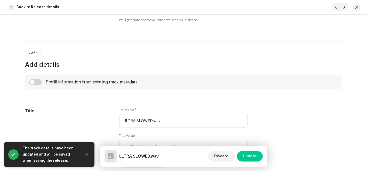
scroll to position [229, 0]
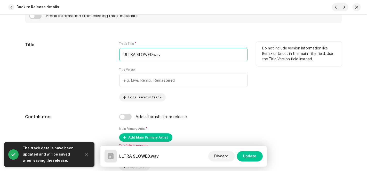
click at [142, 57] on input "ULTRA SLOWED.wav" at bounding box center [183, 54] width 129 height 13
drag, startPoint x: 150, startPoint y: 54, endPoint x: 110, endPoint y: 53, distance: 40.0
click at [113, 53] on div "Title Track Title * ULTRA SLOWED.wav Title Version Localize Your Track Do not i…" at bounding box center [183, 72] width 317 height 60
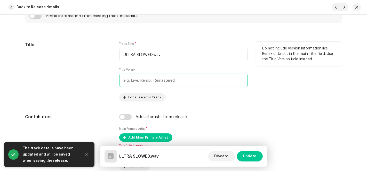
click at [145, 78] on input "text" at bounding box center [183, 80] width 129 height 13
paste input "ULTRA SLOWED"
type input "ULTRA SLOWED"
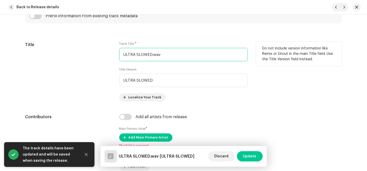
drag, startPoint x: 166, startPoint y: 52, endPoint x: 85, endPoint y: 56, distance: 80.6
click at [86, 56] on div "Title Track Title * ULTRA SLOWED.wav Title Version ULTRA SLOWED Localize Your T…" at bounding box center [183, 72] width 317 height 60
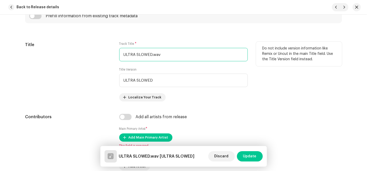
paste input "No Me Mires"
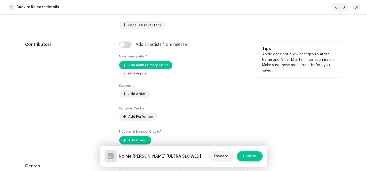
scroll to position [315, 0]
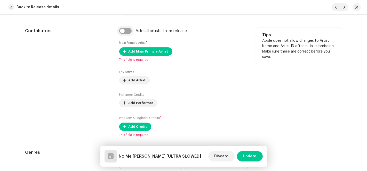
type input "No Me Mires"
click at [121, 30] on input "checkbox" at bounding box center [125, 31] width 12 height 6
checkbox input "true"
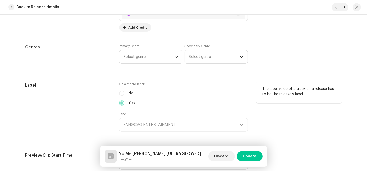
scroll to position [487, 0]
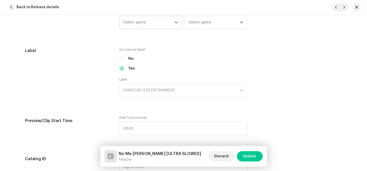
click at [172, 22] on span "Select genre" at bounding box center [149, 22] width 51 height 13
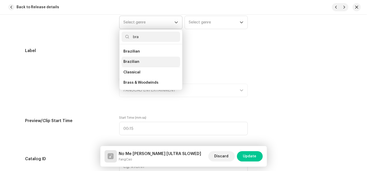
type input "bra"
click at [139, 61] on li "Brazilian" at bounding box center [151, 62] width 59 height 10
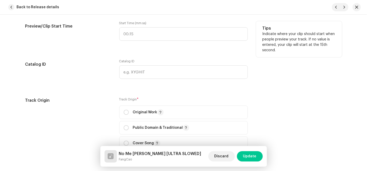
scroll to position [602, 0]
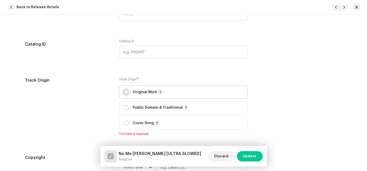
click at [125, 92] on input "radio" at bounding box center [126, 92] width 5 height 5
radio input "true"
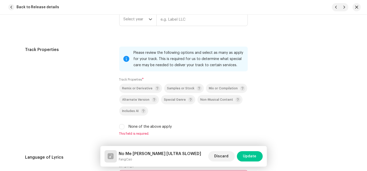
scroll to position [745, 0]
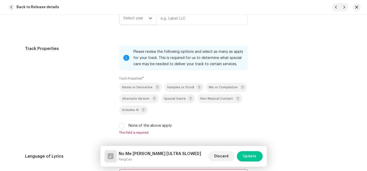
click at [138, 20] on span "Select year" at bounding box center [136, 18] width 25 height 13
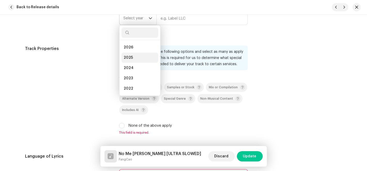
click at [133, 57] on li "2025" at bounding box center [140, 58] width 37 height 10
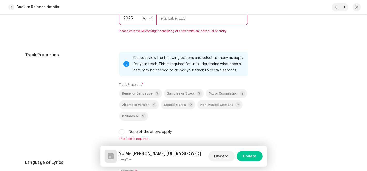
scroll to position [742, 0]
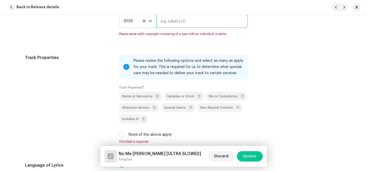
click at [172, 18] on input "text" at bounding box center [201, 20] width 91 height 13
type input "AP-XT"
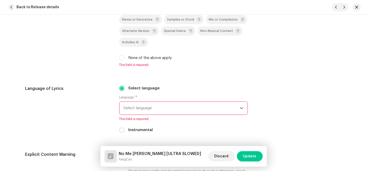
scroll to position [829, 0]
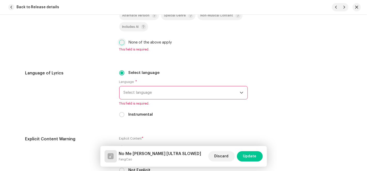
click at [119, 43] on input "None of the above apply" at bounding box center [121, 42] width 5 height 5
checkbox input "true"
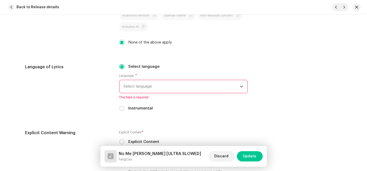
click at [143, 85] on span "Select language" at bounding box center [182, 86] width 116 height 13
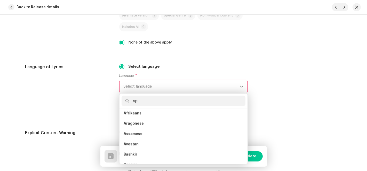
scroll to position [0, 0]
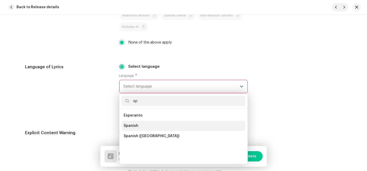
type input "sp"
click at [132, 125] on span "Spanish" at bounding box center [131, 126] width 15 height 5
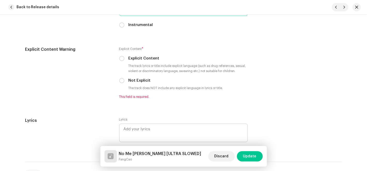
scroll to position [972, 0]
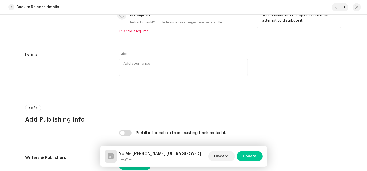
click at [123, 17] on p-radiobutton at bounding box center [121, 14] width 5 height 5
click at [121, 17] on input "Not Explicit" at bounding box center [121, 14] width 5 height 5
radio input "true"
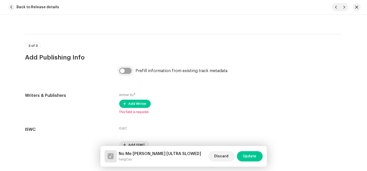
scroll to position [1027, 0]
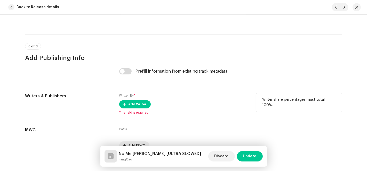
click at [130, 109] on div "Written By * Add Writer This field is required." at bounding box center [183, 104] width 129 height 22
click at [136, 104] on span "Add Writer" at bounding box center [138, 104] width 18 height 10
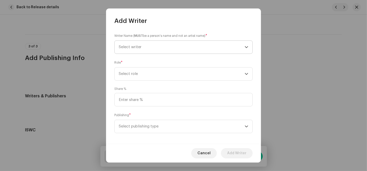
click at [190, 45] on span "Select writer" at bounding box center [182, 47] width 126 height 13
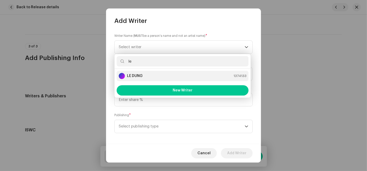
type input "le"
click at [137, 74] on strong "LE DUNG" at bounding box center [134, 76] width 15 height 5
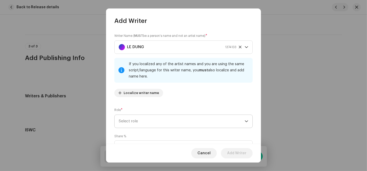
click at [135, 122] on span "Select role" at bounding box center [182, 121] width 126 height 13
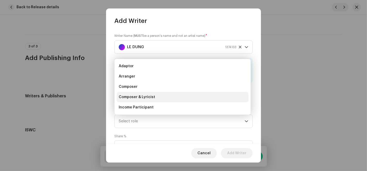
scroll to position [8, 0]
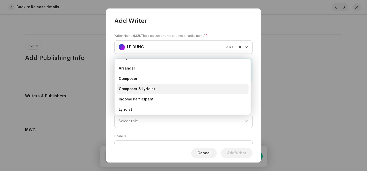
click at [139, 86] on li "Composer & Lyricist" at bounding box center [183, 89] width 132 height 10
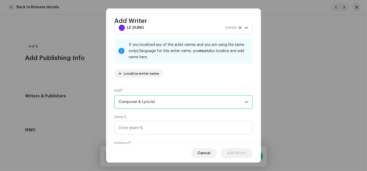
scroll to position [51, 0]
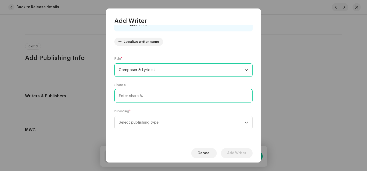
click at [141, 95] on input at bounding box center [183, 95] width 138 height 13
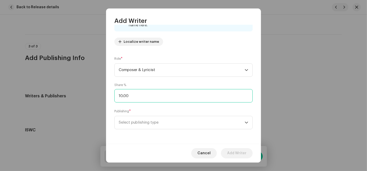
type input "100.00"
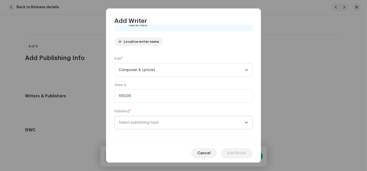
click at [141, 122] on span "Select publishing type" at bounding box center [182, 122] width 126 height 13
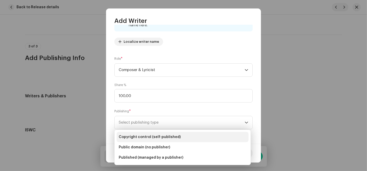
click at [155, 136] on span "Copyright control (self-published)" at bounding box center [150, 137] width 62 height 5
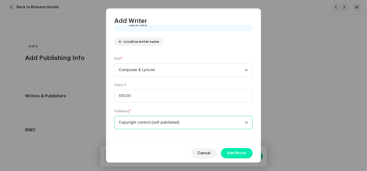
click at [238, 155] on span "Add Writer" at bounding box center [236, 153] width 19 height 10
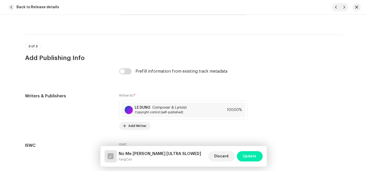
click at [256, 157] on span "Update" at bounding box center [249, 156] width 13 height 10
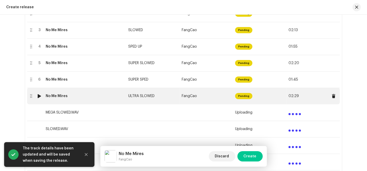
scroll to position [139, 0]
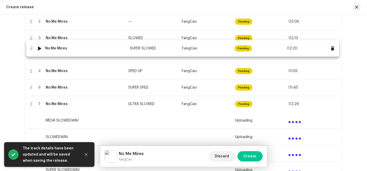
drag, startPoint x: 70, startPoint y: 74, endPoint x: 70, endPoint y: 51, distance: 23.0
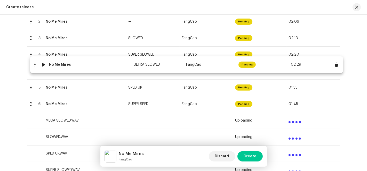
drag, startPoint x: 65, startPoint y: 107, endPoint x: 69, endPoint y: 67, distance: 39.4
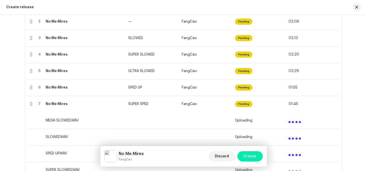
click at [254, 157] on span "Create" at bounding box center [250, 156] width 13 height 10
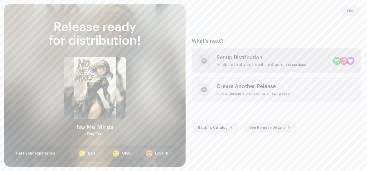
click at [288, 61] on div "Set up Distribution" at bounding box center [261, 58] width 89 height 6
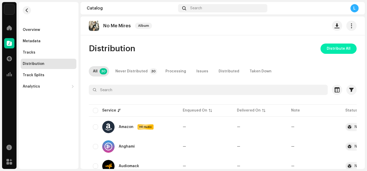
click at [327, 47] on span "Distribute All" at bounding box center [339, 49] width 24 height 10
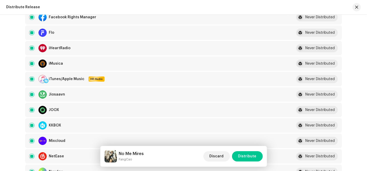
scroll to position [401, 0]
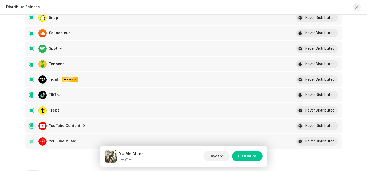
click at [29, 124] on input "checkbox" at bounding box center [31, 126] width 5 height 5
checkbox input "false"
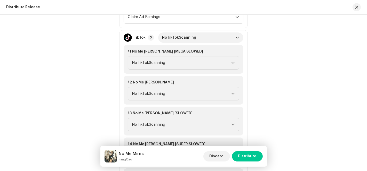
scroll to position [602, 0]
click at [231, 32] on span "NoTikTokScanning" at bounding box center [198, 37] width 73 height 10
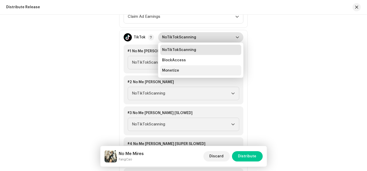
click at [197, 67] on li "Monetize" at bounding box center [200, 71] width 81 height 10
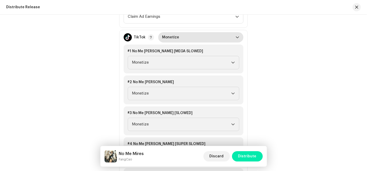
click at [254, 158] on span "Distribute" at bounding box center [247, 156] width 18 height 10
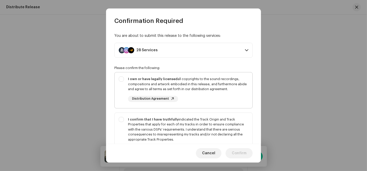
click at [119, 77] on div "I own or have legally licensed all copyrights to the sound recordings, composit…" at bounding box center [184, 90] width 138 height 34
checkbox input "true"
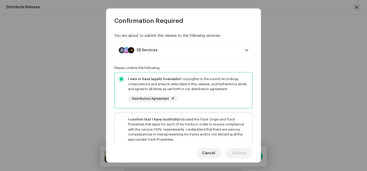
click at [123, 120] on div "I confirm that I have truthfully indicated the Track Origin and Track Propertie…" at bounding box center [184, 135] width 138 height 44
checkbox input "true"
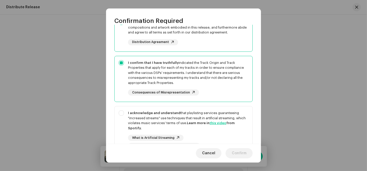
scroll to position [57, 0]
click at [124, 114] on div "I acknowledge and understand that playlisting services guaranteeing "increased …" at bounding box center [184, 129] width 138 height 47
checkbox input "true"
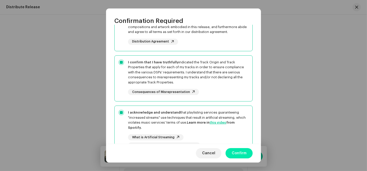
click at [239, 156] on span "Confirm" at bounding box center [239, 153] width 15 height 10
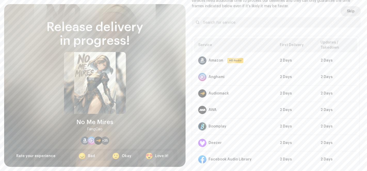
click at [348, 10] on span "Skip" at bounding box center [351, 11] width 8 height 10
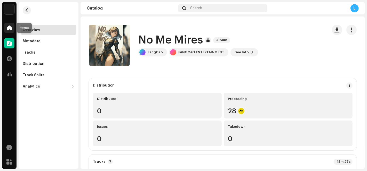
click at [8, 29] on span at bounding box center [9, 28] width 5 height 4
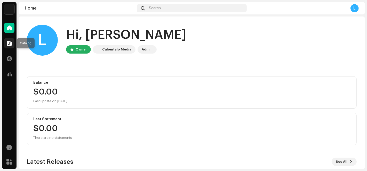
click at [7, 45] on span at bounding box center [9, 43] width 5 height 4
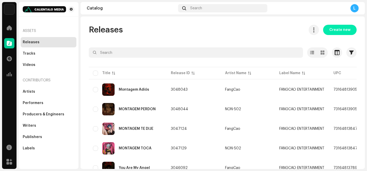
click at [342, 31] on span "Create new" at bounding box center [339, 30] width 21 height 10
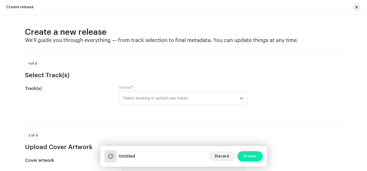
click at [251, 156] on span "Create" at bounding box center [250, 156] width 13 height 10
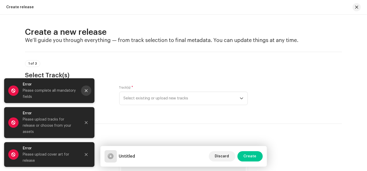
click at [85, 93] on icon "Close" at bounding box center [86, 91] width 4 height 4
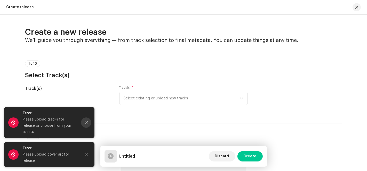
click at [88, 126] on button "Close" at bounding box center [86, 123] width 10 height 10
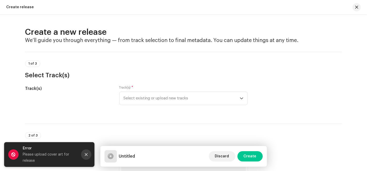
click at [88, 157] on button "Close" at bounding box center [86, 155] width 10 height 10
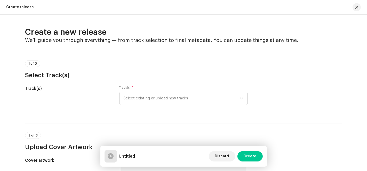
click at [238, 98] on span "Select existing or upload new tracks" at bounding box center [182, 98] width 116 height 13
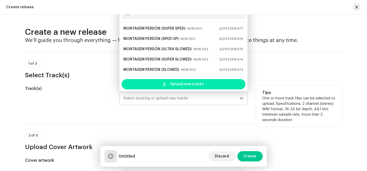
click at [205, 87] on div "Upload new tracks" at bounding box center [184, 84] width 124 height 10
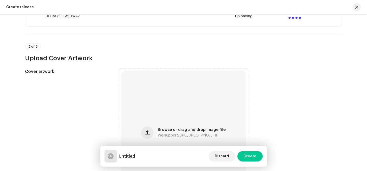
scroll to position [287, 0]
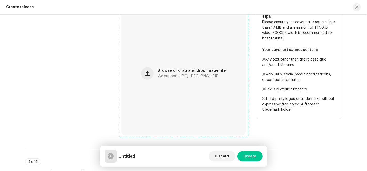
click at [157, 66] on div "Browse or drag and drop image file We support: JPG, JPEG, PNG, JFIF" at bounding box center [183, 73] width 124 height 124
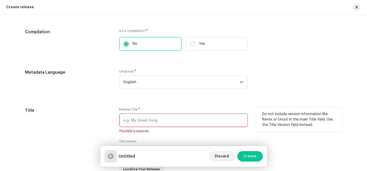
scroll to position [516, 0]
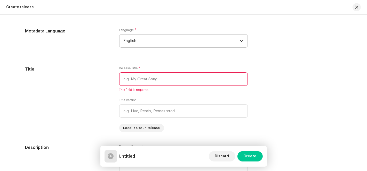
click at [169, 42] on span "English" at bounding box center [182, 41] width 116 height 13
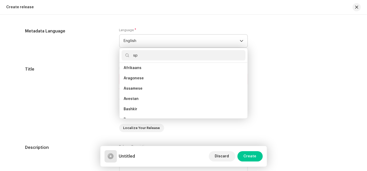
scroll to position [0, 0]
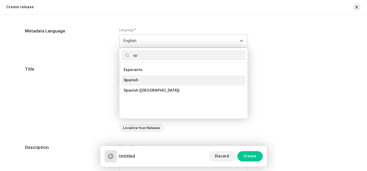
type input "sp"
click at [142, 78] on li "Spanish" at bounding box center [184, 80] width 124 height 10
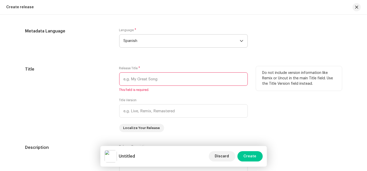
click at [148, 81] on input "text" at bounding box center [183, 79] width 129 height 13
click at [161, 81] on input "text" at bounding box center [183, 79] width 129 height 13
paste input "Aunque Duela"
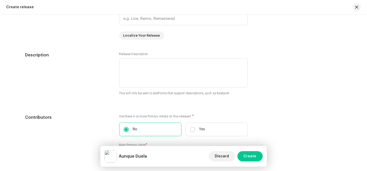
scroll to position [659, 0]
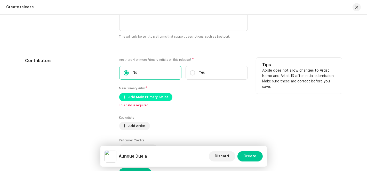
type input "Aunque Duela"
click at [139, 100] on span "Add Main Primary Artist" at bounding box center [149, 97] width 40 height 10
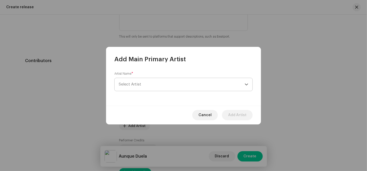
click at [184, 84] on span "Select Artist" at bounding box center [182, 84] width 126 height 13
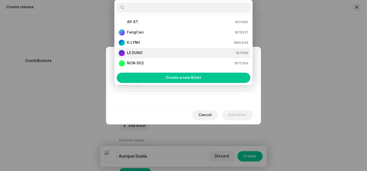
scroll to position [8, 0]
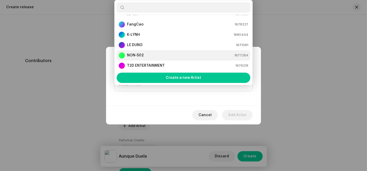
click at [151, 54] on div "NON-502 1677264" at bounding box center [184, 55] width 130 height 6
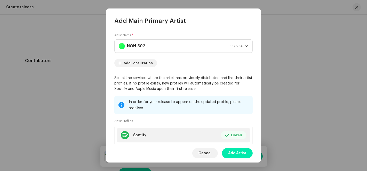
click at [243, 154] on span "Add Artist" at bounding box center [237, 153] width 18 height 10
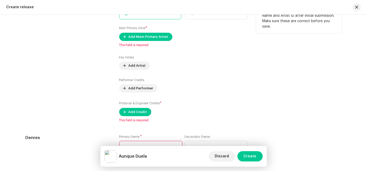
scroll to position [688, 0]
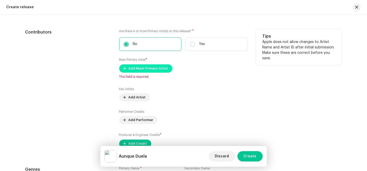
click at [143, 70] on span "Add Main Primary Artist" at bounding box center [149, 68] width 40 height 10
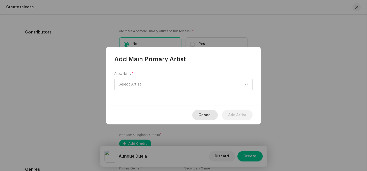
click at [207, 114] on span "Cancel" at bounding box center [204, 115] width 13 height 10
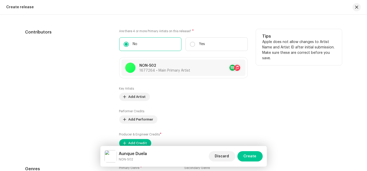
scroll to position [745, 0]
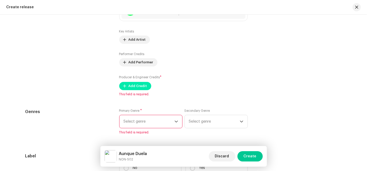
click at [138, 86] on span "Add Credit" at bounding box center [138, 86] width 19 height 10
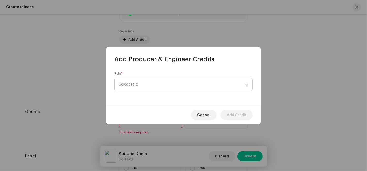
click at [228, 84] on span "Select role" at bounding box center [182, 84] width 126 height 13
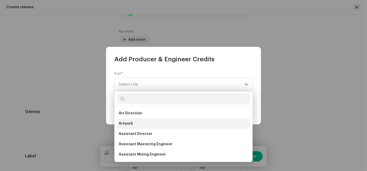
click at [173, 129] on li "Artwork" at bounding box center [184, 124] width 134 height 10
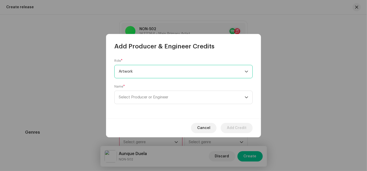
scroll to position [766, 0]
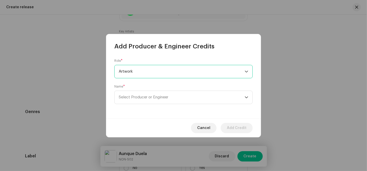
click at [195, 75] on span "Artwork" at bounding box center [182, 71] width 126 height 13
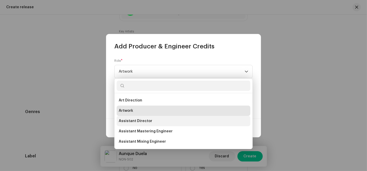
click at [162, 120] on li "Assistant Director" at bounding box center [184, 121] width 134 height 10
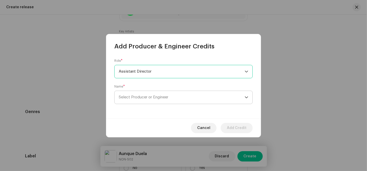
click at [166, 98] on span "Select Producer or Engineer" at bounding box center [144, 97] width 50 height 4
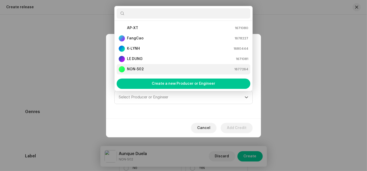
scroll to position [8, 0]
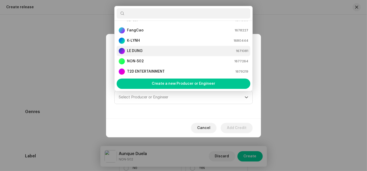
click at [156, 46] on li "LE DUNG 1671081" at bounding box center [184, 51] width 134 height 10
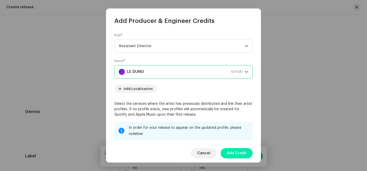
click at [241, 154] on span "Add Credit" at bounding box center [237, 153] width 20 height 10
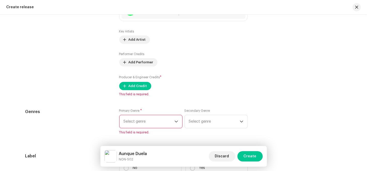
click at [167, 125] on span "Select genre" at bounding box center [149, 121] width 51 height 13
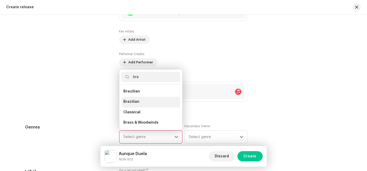
type input "bra"
click at [147, 103] on li "Brazilian" at bounding box center [151, 102] width 59 height 10
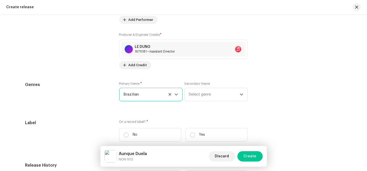
scroll to position [881, 0]
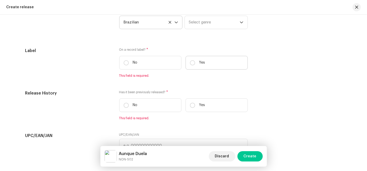
click at [186, 65] on label "Yes" at bounding box center [217, 63] width 62 height 14
click at [190, 65] on input "Yes" at bounding box center [192, 62] width 5 height 5
radio input "true"
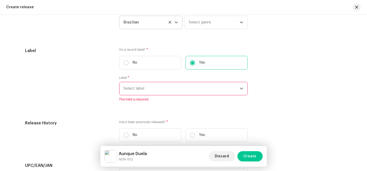
click at [181, 89] on span "Select label" at bounding box center [182, 88] width 116 height 13
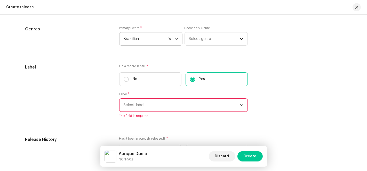
scroll to position [897, 0]
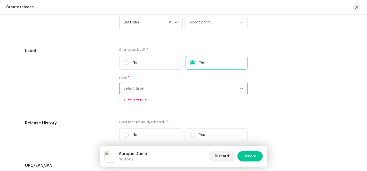
click at [195, 89] on span "Select label" at bounding box center [182, 88] width 116 height 13
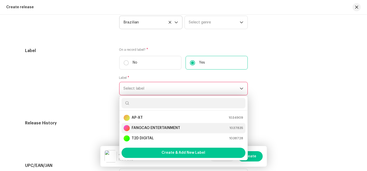
click at [148, 130] on strong "FANGCAO ENTERTAINMENT" at bounding box center [156, 128] width 49 height 5
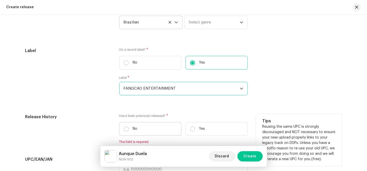
click at [132, 134] on label "No" at bounding box center [150, 129] width 62 height 14
click at [129, 132] on input "No" at bounding box center [126, 129] width 5 height 5
radio input "true"
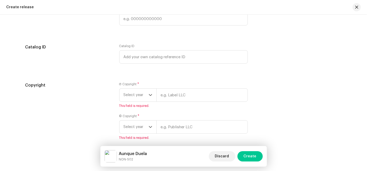
scroll to position [1070, 0]
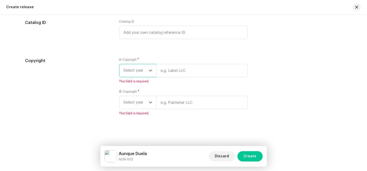
click at [147, 72] on span "Select year" at bounding box center [136, 70] width 25 height 13
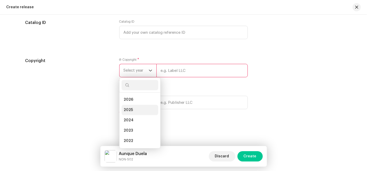
click at [137, 109] on li "2025" at bounding box center [140, 110] width 37 height 10
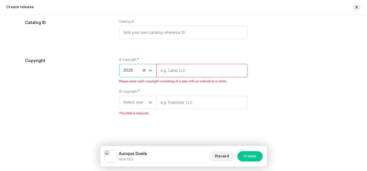
click at [180, 72] on input "text" at bounding box center [201, 70] width 91 height 13
type input "AP-XT"
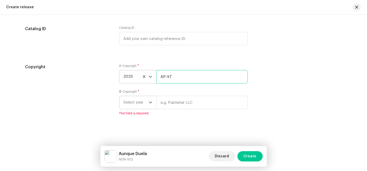
scroll to position [1063, 0]
click at [142, 105] on span "Select year" at bounding box center [136, 102] width 25 height 13
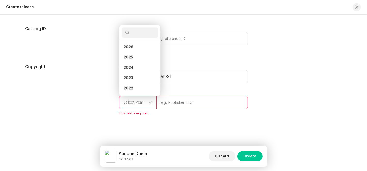
scroll to position [2, 0]
click at [137, 54] on li "2025" at bounding box center [140, 55] width 37 height 10
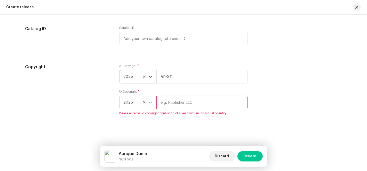
click at [169, 100] on input "text" at bounding box center [201, 102] width 91 height 13
type input "AP-XT"
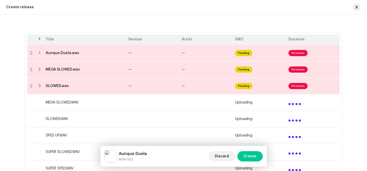
scroll to position [42, 0]
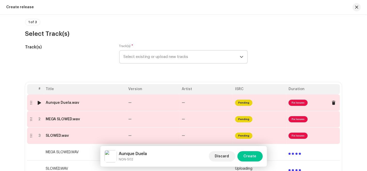
click at [293, 102] on span "Fix Issues" at bounding box center [298, 103] width 19 height 6
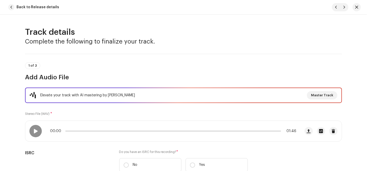
scroll to position [143, 0]
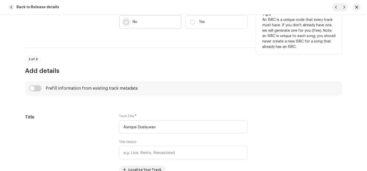
click at [124, 23] on p-radiobutton at bounding box center [126, 22] width 5 height 5
click at [124, 23] on input "No" at bounding box center [126, 22] width 5 height 5
radio input "true"
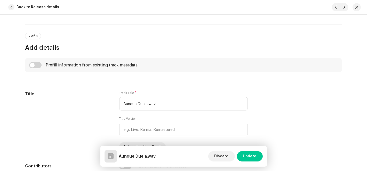
scroll to position [201, 0]
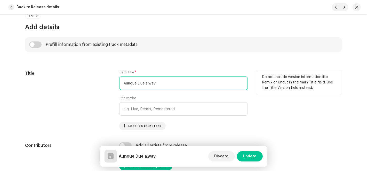
drag, startPoint x: 148, startPoint y: 83, endPoint x: 177, endPoint y: 84, distance: 29.2
click at [174, 84] on input "Aunque Duela.wav" at bounding box center [183, 83] width 129 height 13
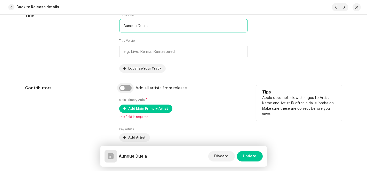
type input "Aunque Duela"
click at [122, 86] on input "checkbox" at bounding box center [125, 88] width 12 height 6
checkbox input "true"
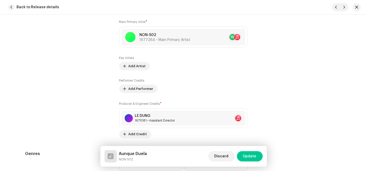
scroll to position [459, 0]
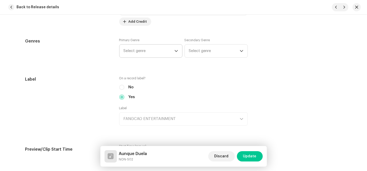
click at [177, 52] on div "dropdown trigger" at bounding box center [176, 51] width 4 height 13
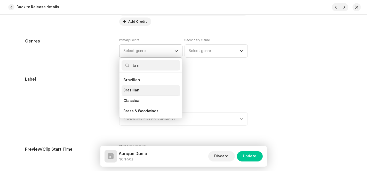
type input "bra"
click at [137, 91] on span "Brazilian" at bounding box center [132, 90] width 16 height 5
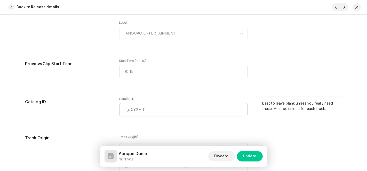
scroll to position [602, 0]
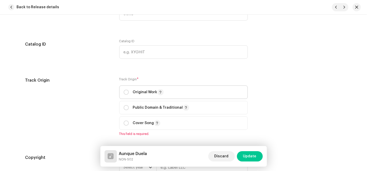
click at [121, 95] on p-togglebutton "Original Work" at bounding box center [183, 92] width 129 height 13
radio input "true"
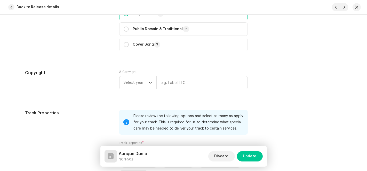
scroll to position [717, 0]
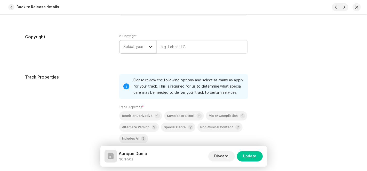
click at [140, 50] on span "Select year" at bounding box center [136, 47] width 25 height 13
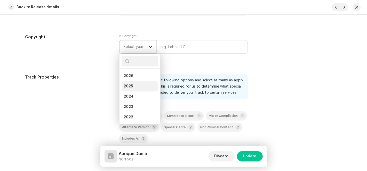
click at [133, 85] on li "2025" at bounding box center [140, 86] width 37 height 10
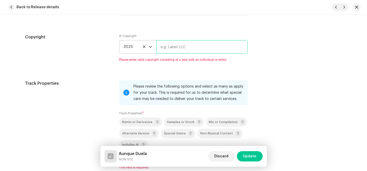
drag, startPoint x: 176, startPoint y: 50, endPoint x: 186, endPoint y: 53, distance: 10.0
click at [176, 50] on input "text" at bounding box center [201, 46] width 91 height 13
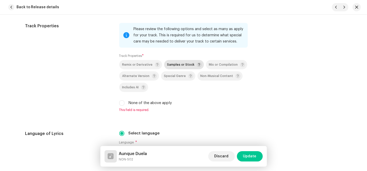
type input "AP-XT"
click at [123, 104] on div "None of the above apply" at bounding box center [183, 104] width 129 height 6
click at [122, 105] on input "None of the above apply" at bounding box center [121, 103] width 5 height 5
checkbox input "true"
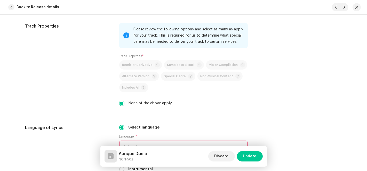
scroll to position [825, 0]
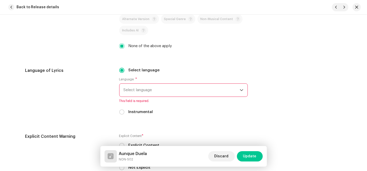
click at [179, 93] on span "Select language" at bounding box center [182, 90] width 116 height 13
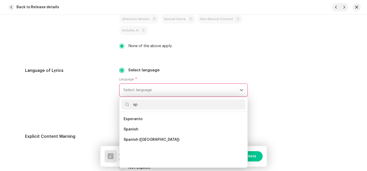
scroll to position [0, 0]
type input "sp"
click at [146, 130] on li "Spanish" at bounding box center [184, 130] width 124 height 10
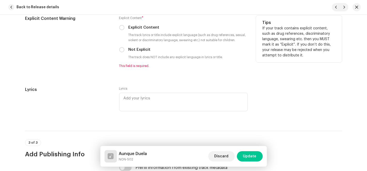
scroll to position [940, 0]
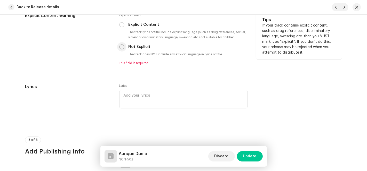
click at [121, 50] on input "Not Explicit" at bounding box center [121, 46] width 5 height 5
radio input "true"
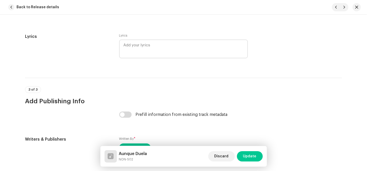
scroll to position [1056, 0]
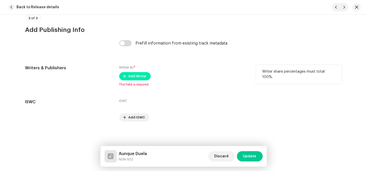
click at [140, 76] on span "Add Writer" at bounding box center [138, 76] width 18 height 10
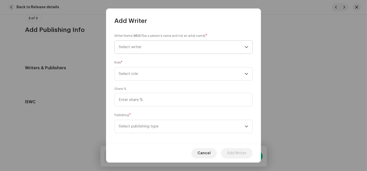
click at [229, 48] on span "Select writer" at bounding box center [182, 47] width 126 height 13
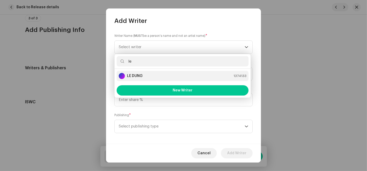
type input "le"
click at [151, 75] on div "LE DUNG 1374133" at bounding box center [183, 76] width 128 height 6
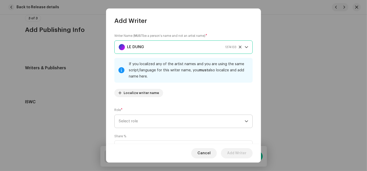
click at [138, 123] on span "Select role" at bounding box center [182, 121] width 126 height 13
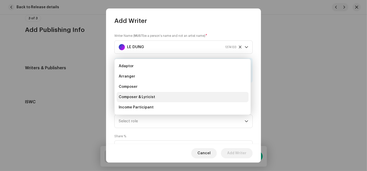
scroll to position [8, 0]
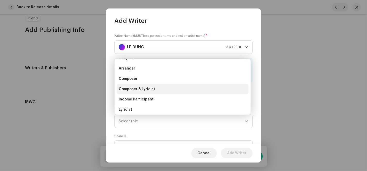
click at [147, 87] on span "Composer & Lyricist" at bounding box center [137, 89] width 36 height 5
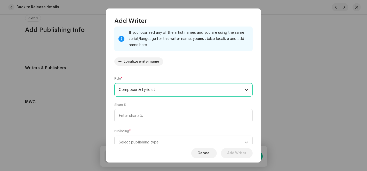
scroll to position [51, 0]
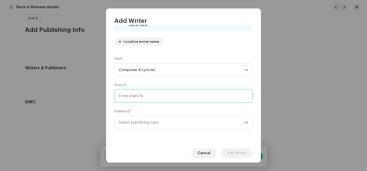
click at [141, 94] on input at bounding box center [183, 95] width 138 height 13
type input "100.00"
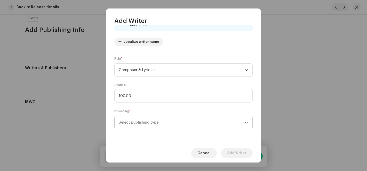
click at [141, 123] on span "Select publishing type" at bounding box center [182, 122] width 126 height 13
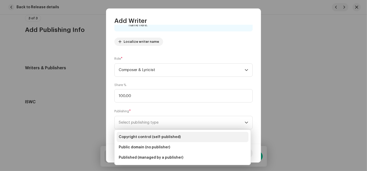
click at [145, 137] on span "Copyright control (self-published)" at bounding box center [150, 137] width 62 height 5
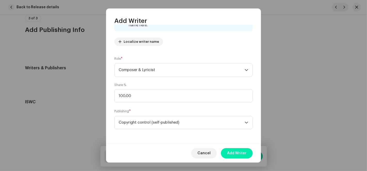
click at [237, 155] on span "Add Writer" at bounding box center [236, 153] width 19 height 10
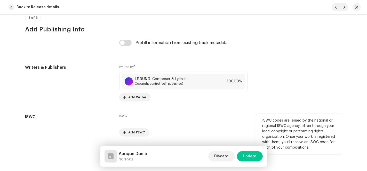
scroll to position [1071, 0]
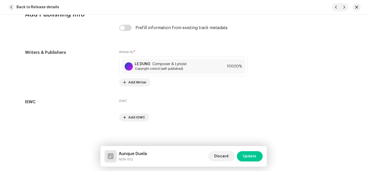
drag, startPoint x: 245, startPoint y: 154, endPoint x: 251, endPoint y: 135, distance: 19.5
click at [246, 155] on span "Update" at bounding box center [249, 156] width 13 height 10
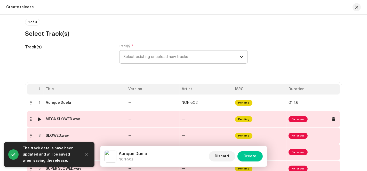
click at [206, 125] on td "—" at bounding box center [206, 119] width 53 height 17
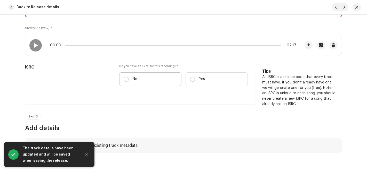
click at [141, 78] on label "No" at bounding box center [150, 80] width 62 height 14
click at [129, 78] on input "No" at bounding box center [126, 79] width 5 height 5
radio input "true"
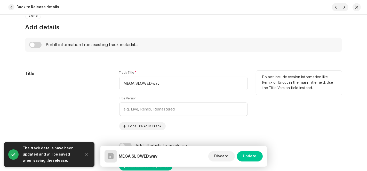
scroll to position [201, 0]
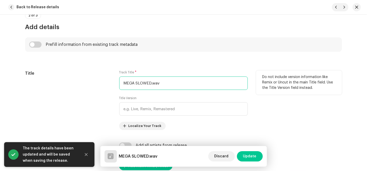
drag, startPoint x: 149, startPoint y: 82, endPoint x: 145, endPoint y: 82, distance: 4.1
click at [145, 82] on input "MEGA SLOWED.wav" at bounding box center [183, 83] width 129 height 13
drag, startPoint x: 150, startPoint y: 83, endPoint x: 115, endPoint y: 81, distance: 34.9
click at [115, 81] on div "Title Track Title * MEGA SLOWED.wav Title Version Localize Your Track Do not in…" at bounding box center [183, 100] width 317 height 60
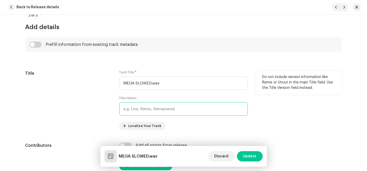
click at [153, 106] on input "text" at bounding box center [183, 108] width 129 height 13
paste input "MEGA SLOWED"
type input "MEGA SLOWED"
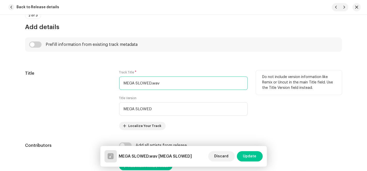
drag, startPoint x: 167, startPoint y: 81, endPoint x: 113, endPoint y: 84, distance: 54.3
click at [107, 81] on div "Title Track Title * MEGA SLOWED.wav Title Version MEGA SLOWED Localize Your Tra…" at bounding box center [183, 100] width 317 height 60
paste input "Aunque Duela"
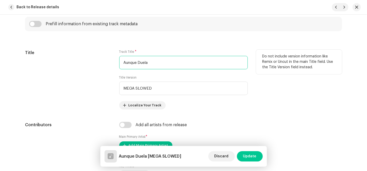
scroll to position [258, 0]
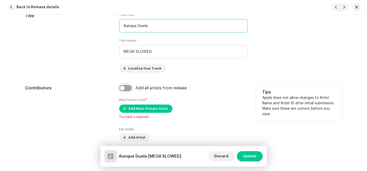
type input "Aunque Duela"
click at [126, 90] on input "checkbox" at bounding box center [125, 88] width 12 height 6
checkbox input "true"
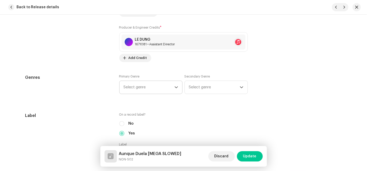
scroll to position [430, 0]
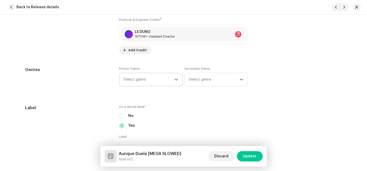
click at [166, 79] on span "Select genre" at bounding box center [149, 79] width 51 height 13
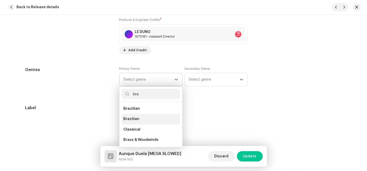
type input "bra"
click at [141, 115] on li "Brazilian" at bounding box center [151, 119] width 59 height 10
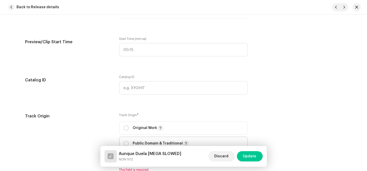
scroll to position [631, 0]
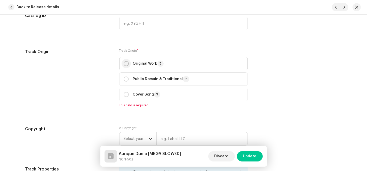
click at [124, 63] on input "radio" at bounding box center [126, 63] width 5 height 5
radio input "true"
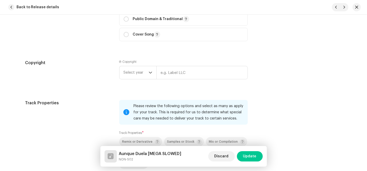
scroll to position [717, 0]
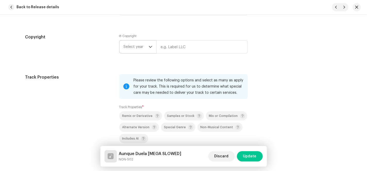
click at [147, 44] on span "Select year" at bounding box center [136, 47] width 25 height 13
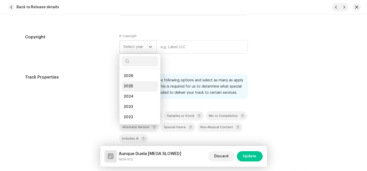
click at [135, 87] on li "2025" at bounding box center [140, 86] width 37 height 10
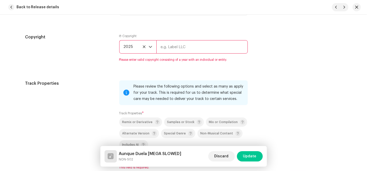
click at [187, 49] on input "text" at bounding box center [201, 46] width 91 height 13
type input "AP-XT"
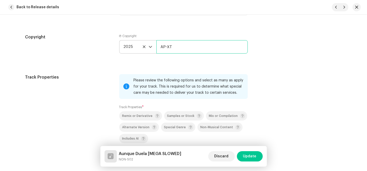
scroll to position [803, 0]
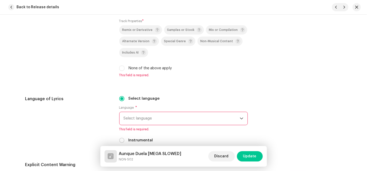
click at [121, 72] on div "Please review the following options and select as many as apply for your track.…" at bounding box center [183, 32] width 129 height 89
click at [123, 68] on input "None of the above apply" at bounding box center [121, 68] width 5 height 5
checkbox input "true"
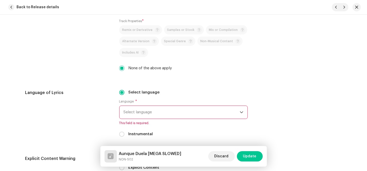
click at [157, 110] on span "Select language" at bounding box center [182, 112] width 116 height 13
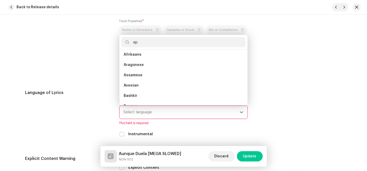
scroll to position [0, 0]
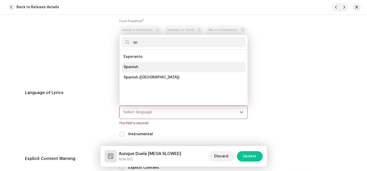
type input "sp"
click at [153, 68] on li "Spanish" at bounding box center [184, 67] width 124 height 10
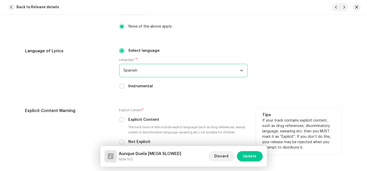
scroll to position [889, 0]
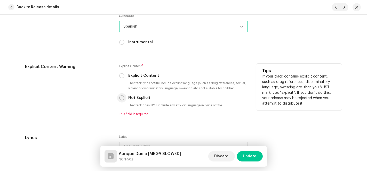
click at [119, 100] on input "Not Explicit" at bounding box center [121, 97] width 5 height 5
radio input "true"
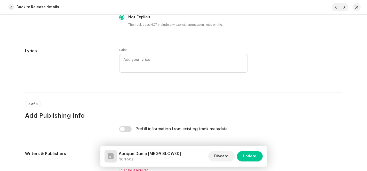
scroll to position [1003, 0]
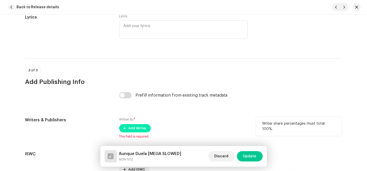
click at [129, 127] on span "Add Writer" at bounding box center [138, 128] width 18 height 10
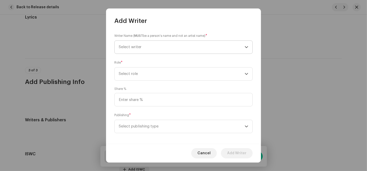
click at [215, 44] on span "Select writer" at bounding box center [182, 47] width 126 height 13
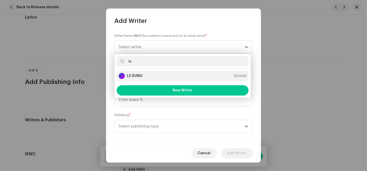
type input "le"
click at [145, 74] on div "LE DUNG 1374133" at bounding box center [183, 76] width 128 height 6
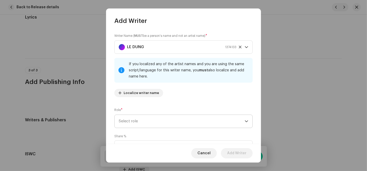
click at [144, 120] on span "Select role" at bounding box center [182, 121] width 126 height 13
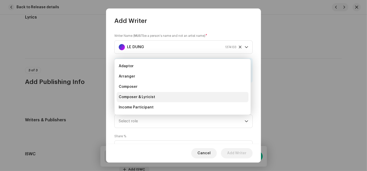
scroll to position [8, 0]
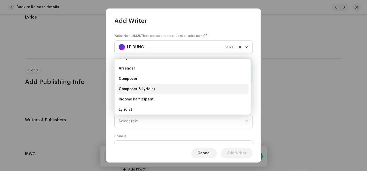
click at [148, 90] on span "Composer & Lyricist" at bounding box center [137, 89] width 36 height 5
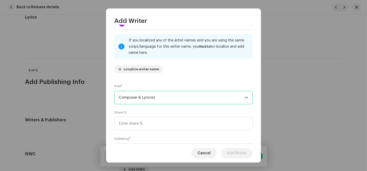
scroll to position [51, 0]
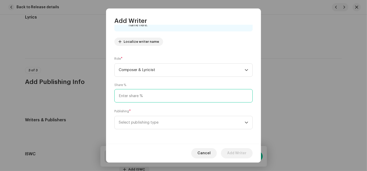
click at [149, 98] on input at bounding box center [183, 95] width 138 height 13
type input "100.00"
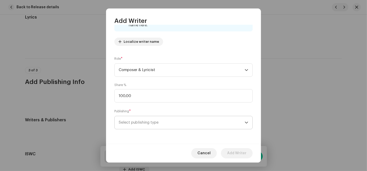
click at [138, 123] on span "Select publishing type" at bounding box center [182, 122] width 126 height 13
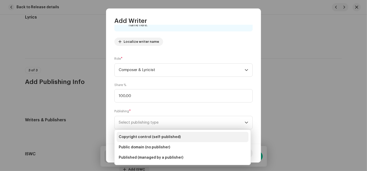
click at [139, 137] on span "Copyright control (self-published)" at bounding box center [150, 137] width 62 height 5
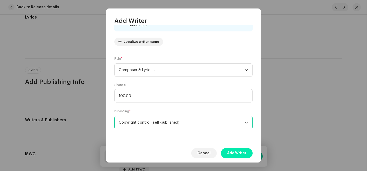
click at [236, 152] on span "Add Writer" at bounding box center [236, 153] width 19 height 10
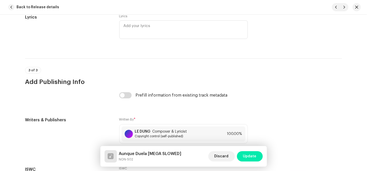
click at [251, 158] on span "Update" at bounding box center [249, 156] width 13 height 10
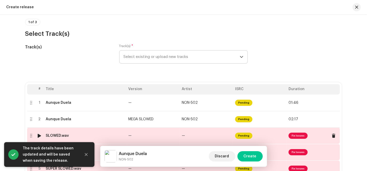
click at [252, 140] on td "Pending" at bounding box center [259, 136] width 53 height 17
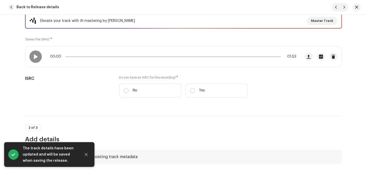
scroll to position [115, 0]
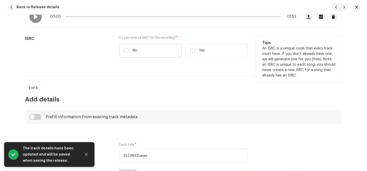
click at [128, 46] on label "No" at bounding box center [150, 51] width 62 height 14
click at [128, 48] on input "No" at bounding box center [126, 50] width 5 height 5
radio input "true"
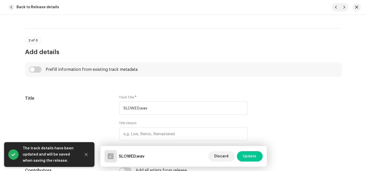
scroll to position [229, 0]
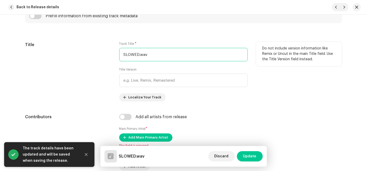
drag, startPoint x: 137, startPoint y: 55, endPoint x: 108, endPoint y: 55, distance: 28.6
click at [108, 55] on div "Title Track Title * SLOWED.wav Title Version Localize Your Track Do not include…" at bounding box center [183, 72] width 317 height 60
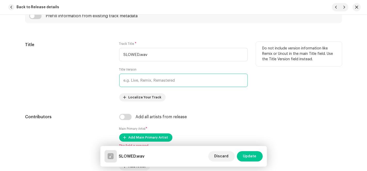
click at [144, 81] on input "text" at bounding box center [183, 80] width 129 height 13
paste input "SLOWED"
type input "SLOWED"
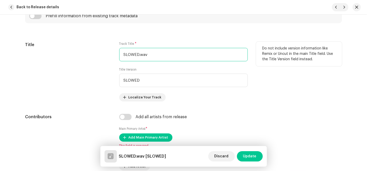
click at [105, 51] on div "Title Track Title * SLOWED.wav Title Version SLOWED Localize Your Track Do not …" at bounding box center [183, 72] width 317 height 60
paste input "Aunque Duela"
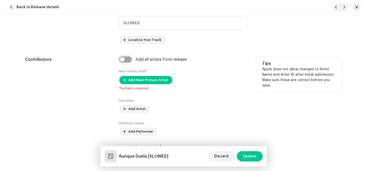
type input "Aunque Duela"
click at [125, 57] on input "checkbox" at bounding box center [125, 60] width 12 height 6
checkbox input "true"
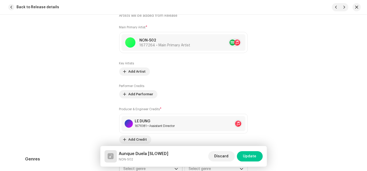
scroll to position [459, 0]
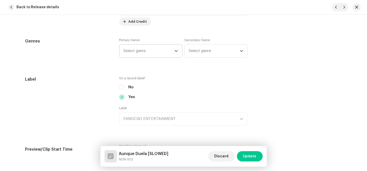
click at [161, 51] on span "Select genre" at bounding box center [149, 51] width 51 height 13
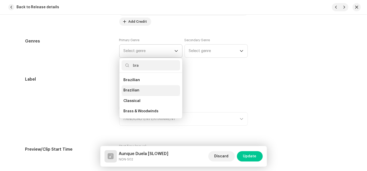
type input "bra"
click at [132, 88] on span "Brazilian" at bounding box center [132, 90] width 16 height 5
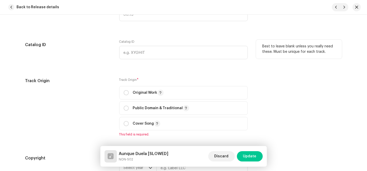
scroll to position [602, 0]
click at [133, 91] on p "Original Work" at bounding box center [148, 92] width 31 height 6
radio input "true"
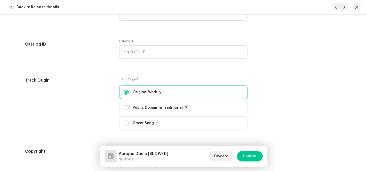
scroll to position [688, 0]
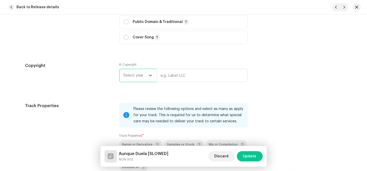
click at [146, 75] on span "Select year" at bounding box center [136, 75] width 25 height 13
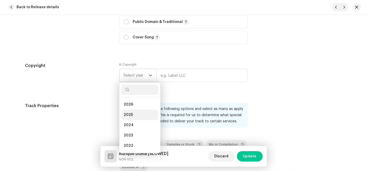
click at [131, 113] on span "2025" at bounding box center [128, 115] width 9 height 5
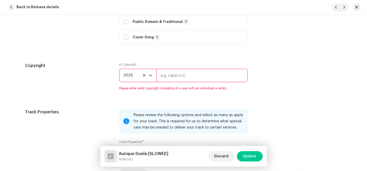
click at [173, 76] on input "text" at bounding box center [201, 75] width 91 height 13
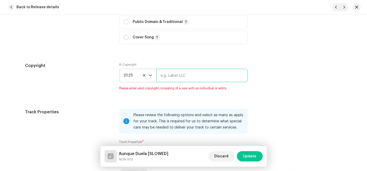
type input "AP-XT"
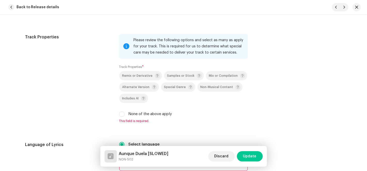
scroll to position [774, 0]
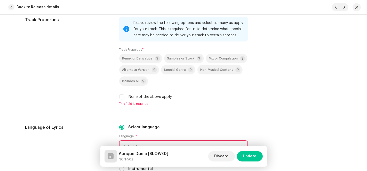
drag, startPoint x: 120, startPoint y: 94, endPoint x: 140, endPoint y: 91, distance: 20.2
click at [120, 96] on div "None of the above apply" at bounding box center [183, 97] width 129 height 6
click at [121, 99] on input "None of the above apply" at bounding box center [121, 96] width 5 height 5
checkbox input "true"
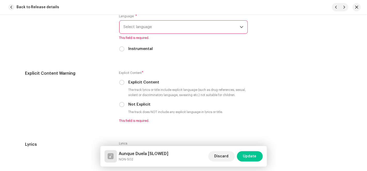
scroll to position [889, 0]
click at [168, 28] on span "Select language" at bounding box center [182, 26] width 116 height 13
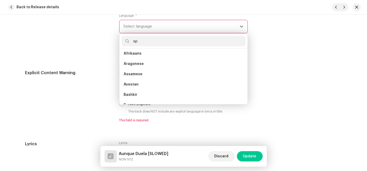
scroll to position [0, 0]
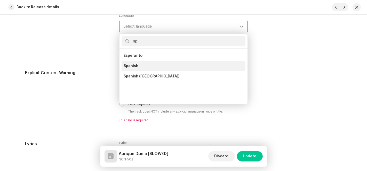
type input "sp"
click at [146, 64] on li "Spanish" at bounding box center [184, 66] width 124 height 10
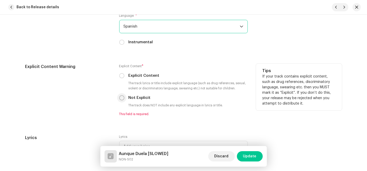
click at [122, 98] on div "Not Explicit" at bounding box center [183, 98] width 129 height 6
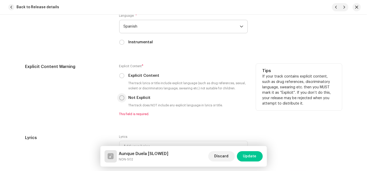
click at [122, 98] on input "Not Explicit" at bounding box center [121, 97] width 5 height 5
radio input "true"
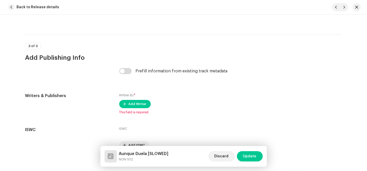
scroll to position [1027, 0]
click at [130, 102] on span "Add Writer" at bounding box center [138, 104] width 18 height 10
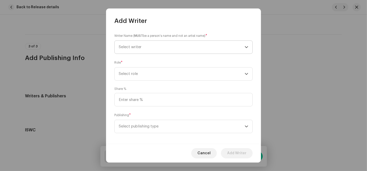
click at [240, 50] on span "Select writer" at bounding box center [182, 47] width 126 height 13
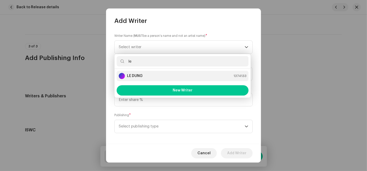
type input "le"
click at [144, 74] on div "LE DUNG 1374133" at bounding box center [183, 76] width 128 height 6
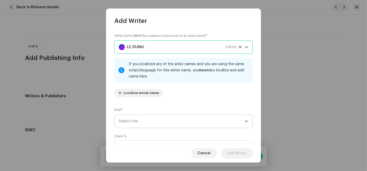
click at [150, 115] on span "Select role" at bounding box center [182, 121] width 126 height 13
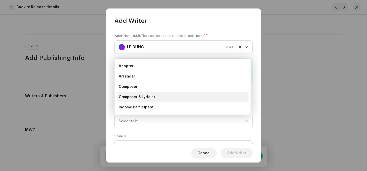
click at [149, 95] on span "Composer & Lyricist" at bounding box center [137, 97] width 36 height 5
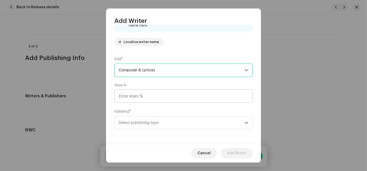
scroll to position [51, 0]
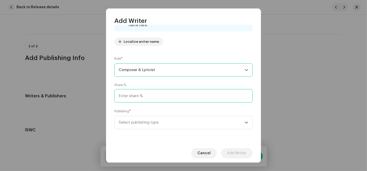
click at [156, 99] on input at bounding box center [183, 95] width 138 height 13
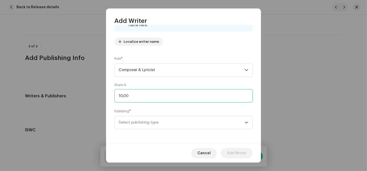
type input "100.00"
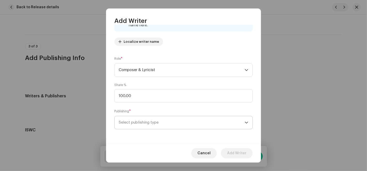
click at [147, 123] on span "Select publishing type" at bounding box center [182, 122] width 126 height 13
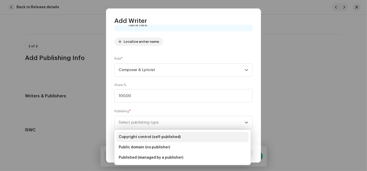
drag, startPoint x: 152, startPoint y: 134, endPoint x: 155, endPoint y: 135, distance: 3.8
click at [152, 134] on li "Copyright control (self-published)" at bounding box center [183, 137] width 132 height 10
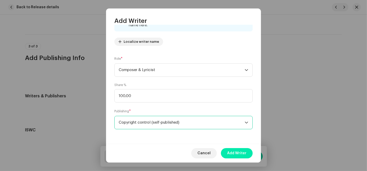
click at [247, 157] on button "Add Writer" at bounding box center [237, 153] width 32 height 10
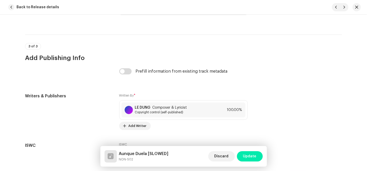
click at [255, 157] on span "Update" at bounding box center [249, 156] width 13 height 10
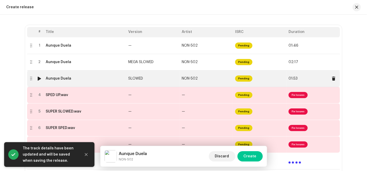
scroll to position [127, 0]
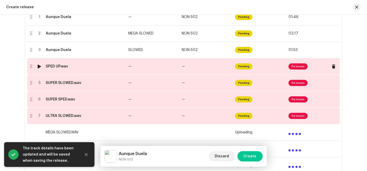
click at [214, 71] on td "—" at bounding box center [206, 66] width 53 height 17
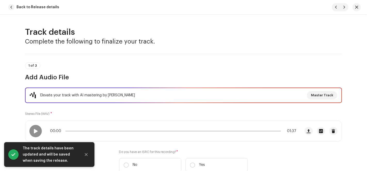
scroll to position [115, 0]
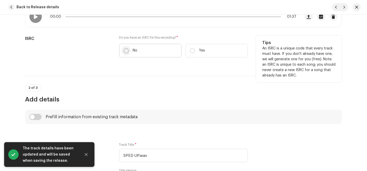
click at [127, 50] on input "No" at bounding box center [126, 50] width 5 height 5
radio input "true"
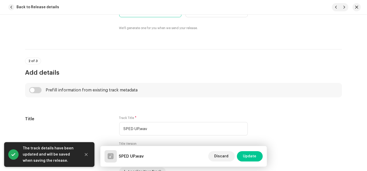
scroll to position [201, 0]
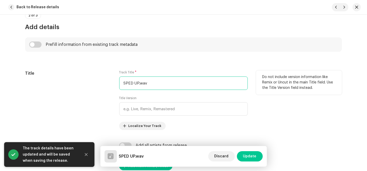
drag, startPoint x: 138, startPoint y: 83, endPoint x: 102, endPoint y: 83, distance: 35.4
click at [102, 83] on div "Title Track Title * SPED UP.wav Title Version Localize Your Track Do not includ…" at bounding box center [183, 100] width 317 height 60
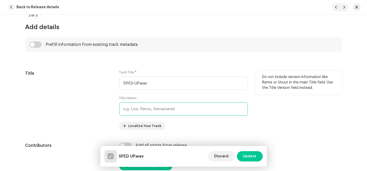
click at [129, 108] on input "text" at bounding box center [183, 108] width 129 height 13
paste input "SPED UP"
type input "SPED UP"
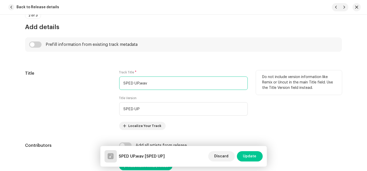
drag, startPoint x: 153, startPoint y: 82, endPoint x: 82, endPoint y: 81, distance: 70.2
click at [83, 81] on div "Title Track Title * SPED UP.wav Title Version SPED UP Localize Your Track Do no…" at bounding box center [183, 100] width 317 height 60
paste input "Aunque Duela"
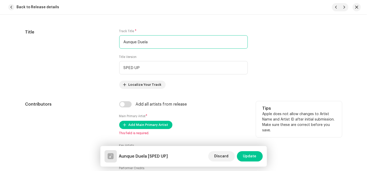
scroll to position [287, 0]
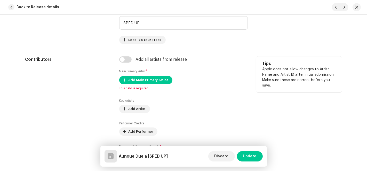
type input "Aunque Duela"
click at [120, 62] on div "Add all artists from release Main Primary Artist * Add Main Primary Artist This…" at bounding box center [183, 111] width 129 height 109
click at [127, 58] on input "checkbox" at bounding box center [125, 60] width 12 height 6
checkbox input "true"
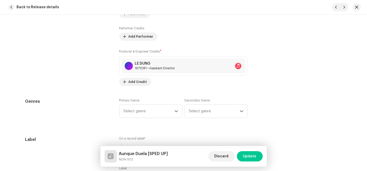
scroll to position [401, 0]
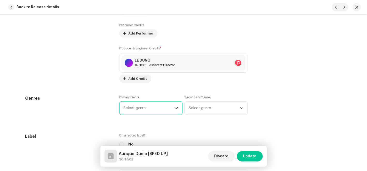
click at [156, 111] on span "Select genre" at bounding box center [149, 108] width 51 height 13
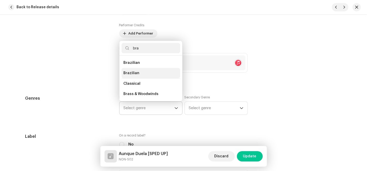
type input "bra"
click at [143, 71] on li "Brazilian" at bounding box center [151, 73] width 59 height 10
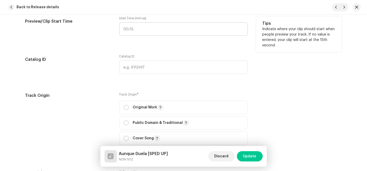
scroll to position [631, 0]
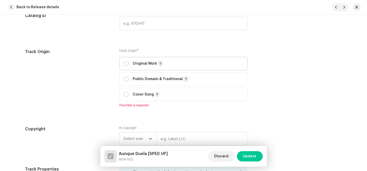
click at [128, 65] on div "Original Work" at bounding box center [144, 64] width 40 height 6
radio input "true"
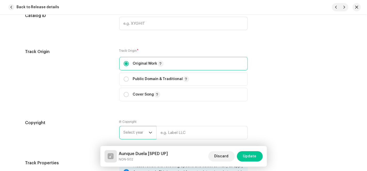
click at [138, 132] on span "Select year" at bounding box center [136, 132] width 25 height 13
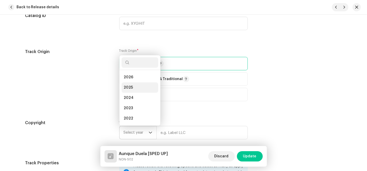
scroll to position [8, 0]
click at [146, 80] on li "2025" at bounding box center [140, 80] width 37 height 10
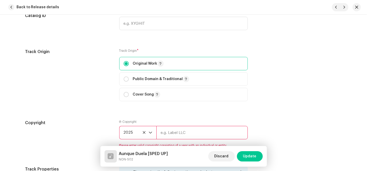
drag, startPoint x: 167, startPoint y: 131, endPoint x: 184, endPoint y: 133, distance: 17.0
click at [167, 131] on input "text" at bounding box center [201, 132] width 91 height 13
type input "AP-XT"
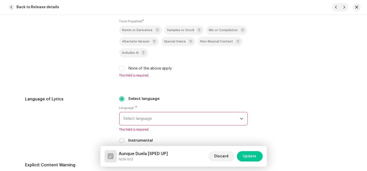
scroll to position [803, 0]
click at [119, 69] on input "None of the above apply" at bounding box center [121, 68] width 5 height 5
checkbox input "true"
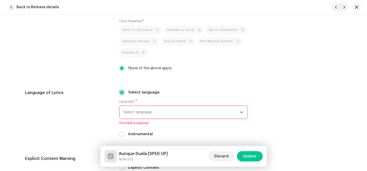
click at [146, 114] on span "Select language" at bounding box center [182, 112] width 116 height 13
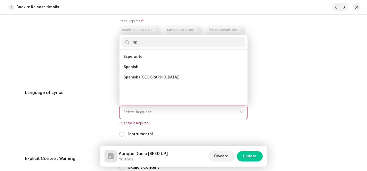
scroll to position [0, 0]
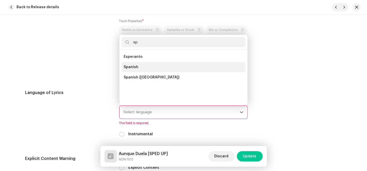
type input "sp"
click at [144, 65] on li "Spanish" at bounding box center [184, 67] width 124 height 10
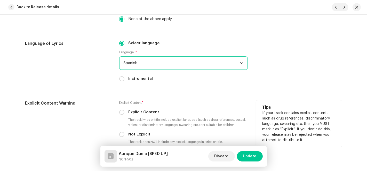
scroll to position [889, 0]
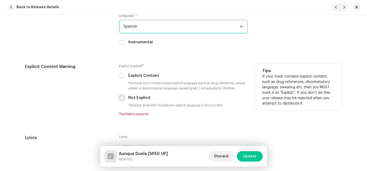
click at [119, 97] on input "Not Explicit" at bounding box center [121, 97] width 5 height 5
radio input "true"
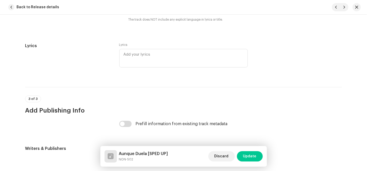
scroll to position [1056, 0]
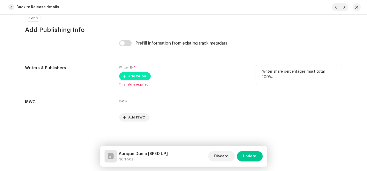
click at [139, 76] on span "Add Writer" at bounding box center [138, 76] width 18 height 10
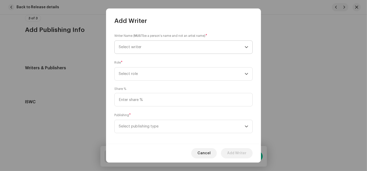
click at [246, 49] on icon "dropdown trigger" at bounding box center [247, 47] width 4 height 4
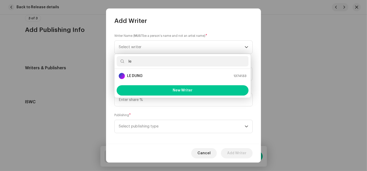
type input "le"
click at [147, 75] on div "LE DUNG 1374133" at bounding box center [183, 76] width 128 height 6
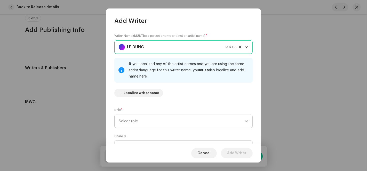
click at [230, 121] on span "Select role" at bounding box center [182, 121] width 126 height 13
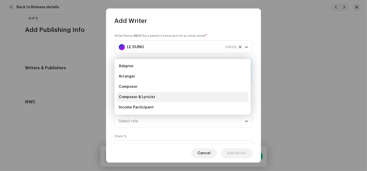
click at [167, 97] on li "Composer & Lyricist" at bounding box center [183, 97] width 132 height 10
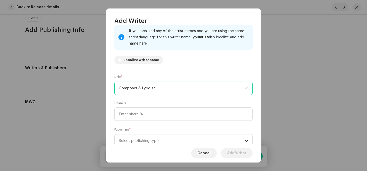
scroll to position [51, 0]
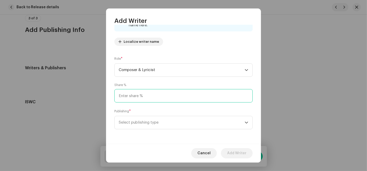
click at [146, 95] on input at bounding box center [183, 95] width 138 height 13
type input "100.00"
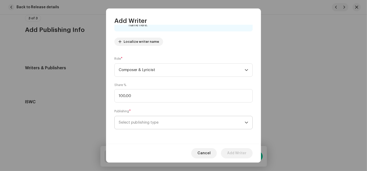
click at [137, 123] on span "Select publishing type" at bounding box center [182, 122] width 126 height 13
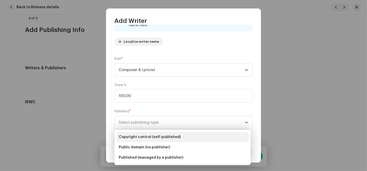
click at [149, 138] on span "Copyright control (self-published)" at bounding box center [150, 137] width 62 height 5
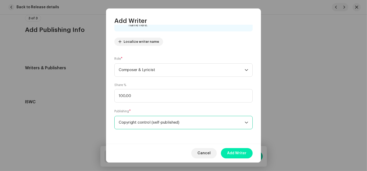
click at [229, 154] on span "Add Writer" at bounding box center [236, 153] width 19 height 10
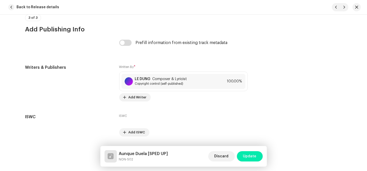
click at [249, 159] on span "Update" at bounding box center [249, 156] width 13 height 10
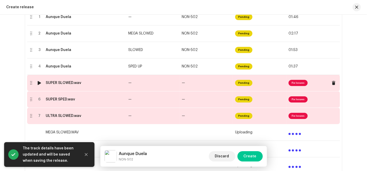
click at [255, 87] on td "Pending" at bounding box center [259, 83] width 53 height 17
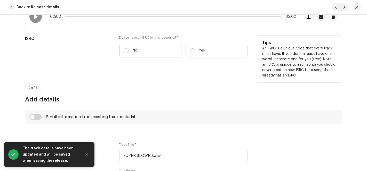
click at [138, 50] on label "No" at bounding box center [150, 51] width 62 height 14
click at [129, 50] on input "No" at bounding box center [126, 50] width 5 height 5
radio input "true"
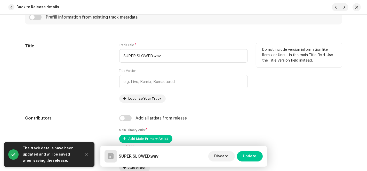
scroll to position [229, 0]
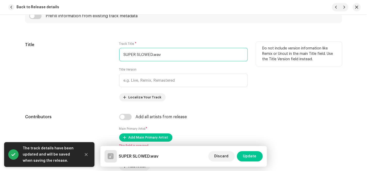
drag, startPoint x: 151, startPoint y: 53, endPoint x: 88, endPoint y: 53, distance: 62.7
click at [88, 53] on div "Title Track Title * SUPER SLOWED.wav Title Version Localize Your Track Do not i…" at bounding box center [183, 72] width 317 height 60
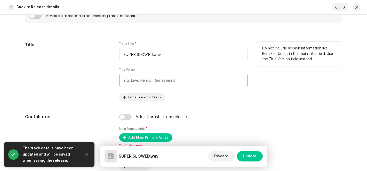
click at [137, 79] on input "text" at bounding box center [183, 80] width 129 height 13
paste input "SUPER SLOWED"
type input "SUPER SLOWED"
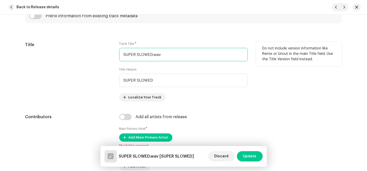
drag, startPoint x: 166, startPoint y: 54, endPoint x: 88, endPoint y: 52, distance: 78.7
click at [88, 52] on div "Title Track Title * SUPER SLOWED.wav Title Version SUPER SLOWED Localize Your T…" at bounding box center [183, 72] width 317 height 60
paste input "Aunque Duela"
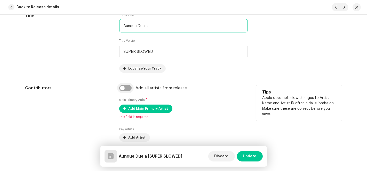
type input "Aunque Duela"
click at [123, 90] on input "checkbox" at bounding box center [125, 88] width 12 height 6
checkbox input "true"
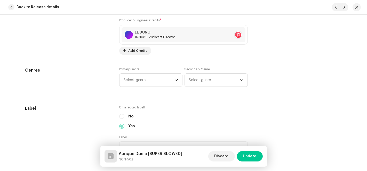
scroll to position [430, 0]
click at [141, 82] on span "Select genre" at bounding box center [149, 79] width 51 height 13
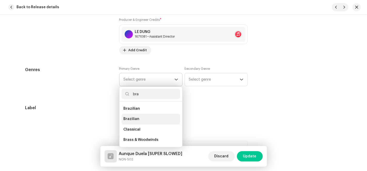
type input "bra"
click at [134, 120] on span "Brazilian" at bounding box center [132, 119] width 16 height 5
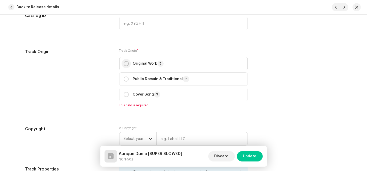
click at [124, 65] on input "radio" at bounding box center [126, 63] width 5 height 5
radio input "true"
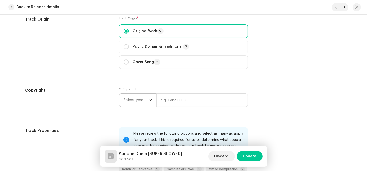
scroll to position [688, 0]
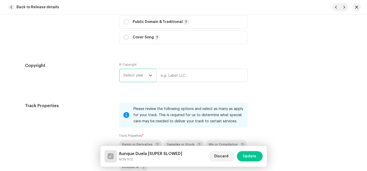
click at [141, 77] on span "Select year" at bounding box center [136, 75] width 25 height 13
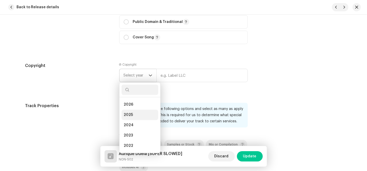
click at [129, 115] on span "2025" at bounding box center [128, 115] width 9 height 5
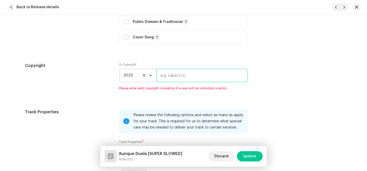
drag, startPoint x: 169, startPoint y: 76, endPoint x: 179, endPoint y: 78, distance: 10.8
click at [169, 76] on input "text" at bounding box center [201, 75] width 91 height 13
type input "AP-XT"
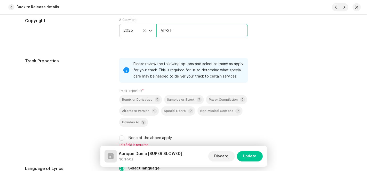
scroll to position [774, 0]
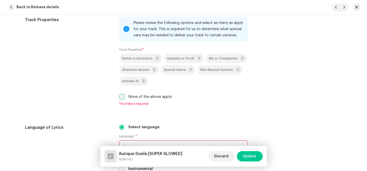
click at [119, 98] on input "None of the above apply" at bounding box center [121, 96] width 5 height 5
checkbox input "true"
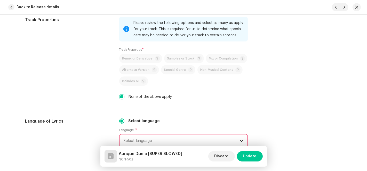
scroll to position [860, 0]
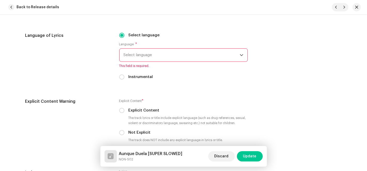
click at [143, 58] on span "Select language" at bounding box center [182, 55] width 116 height 13
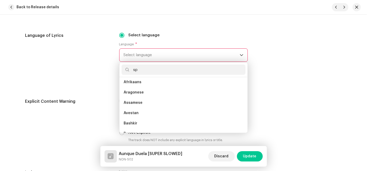
scroll to position [0, 0]
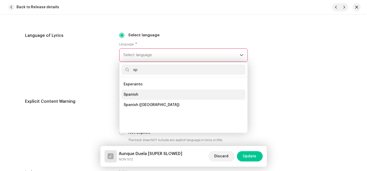
type input "sp"
click at [135, 96] on span "Spanish" at bounding box center [131, 94] width 15 height 5
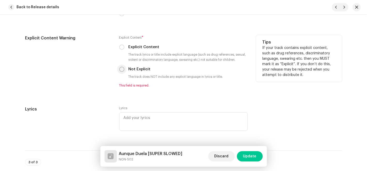
click at [121, 72] on input "Not Explicit" at bounding box center [121, 69] width 5 height 5
radio input "true"
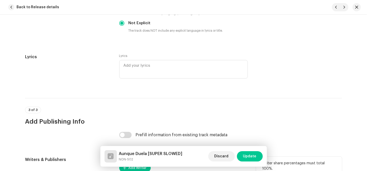
scroll to position [1056, 0]
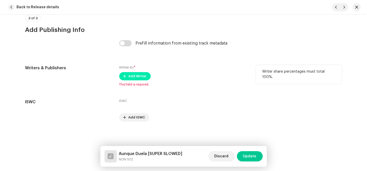
click at [129, 77] on span "Add Writer" at bounding box center [138, 76] width 18 height 10
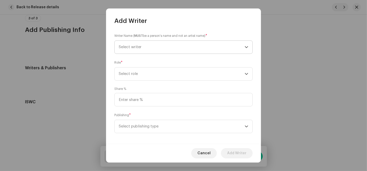
click at [241, 44] on span "Select writer" at bounding box center [182, 47] width 126 height 13
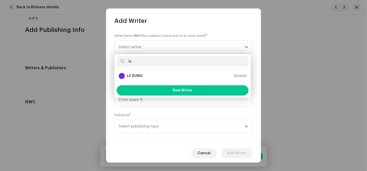
type input "le"
click at [147, 75] on div "LE DUNG 1374133" at bounding box center [183, 76] width 128 height 6
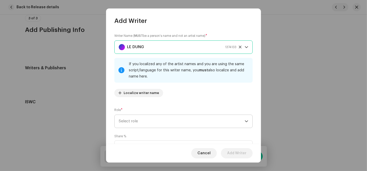
click at [172, 116] on span "Select role" at bounding box center [182, 121] width 126 height 13
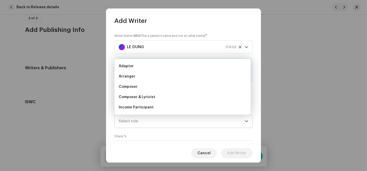
scroll to position [8, 0]
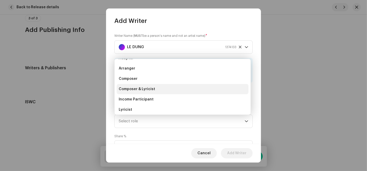
click at [157, 90] on li "Composer & Lyricist" at bounding box center [183, 89] width 132 height 10
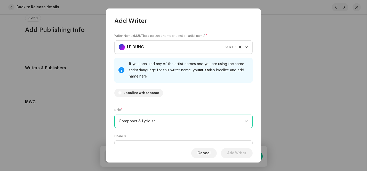
scroll to position [51, 0]
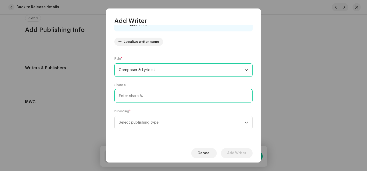
click at [142, 99] on input at bounding box center [183, 95] width 138 height 13
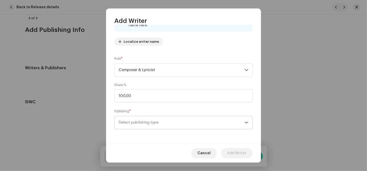
click at [141, 124] on span "Select publishing type" at bounding box center [182, 122] width 126 height 13
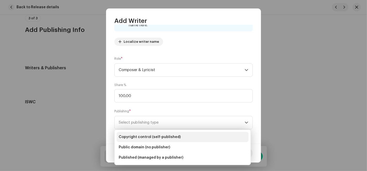
click at [144, 137] on span "Copyright control (self-published)" at bounding box center [150, 137] width 62 height 5
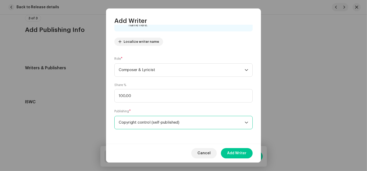
drag, startPoint x: 238, startPoint y: 154, endPoint x: 245, endPoint y: 156, distance: 8.2
click at [238, 154] on span "Add Writer" at bounding box center [236, 153] width 19 height 10
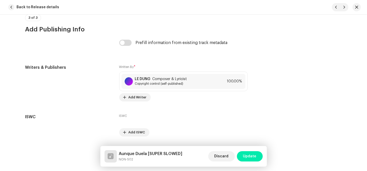
click at [260, 158] on button "Update" at bounding box center [250, 156] width 26 height 10
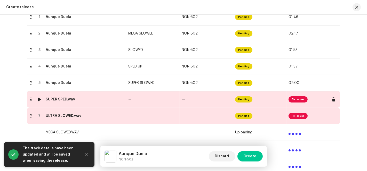
click at [219, 105] on td "—" at bounding box center [206, 99] width 53 height 17
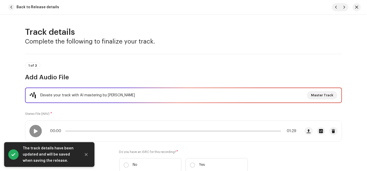
scroll to position [115, 0]
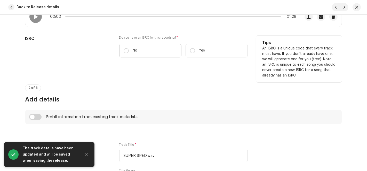
click at [143, 48] on label "No" at bounding box center [150, 51] width 62 height 14
click at [129, 48] on input "No" at bounding box center [126, 50] width 5 height 5
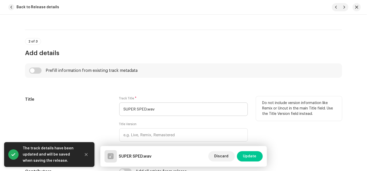
scroll to position [229, 0]
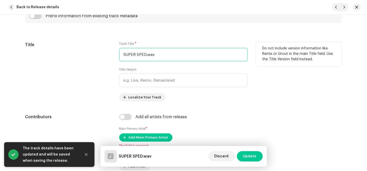
drag, startPoint x: 145, startPoint y: 53, endPoint x: 84, endPoint y: 58, distance: 60.8
click at [90, 58] on div "Title Track Title * SUPER SPED.wav Title Version Localize Your Track Do not inc…" at bounding box center [183, 72] width 317 height 60
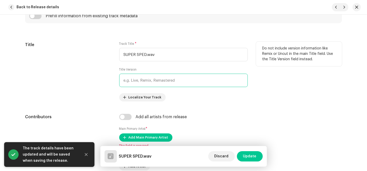
click at [135, 80] on input "text" at bounding box center [183, 80] width 129 height 13
paste input "SUPER SPED"
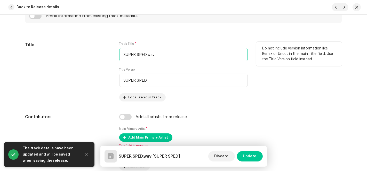
drag, startPoint x: 160, startPoint y: 55, endPoint x: 91, endPoint y: 53, distance: 69.0
click at [98, 53] on div "Title Track Title * SUPER SPED.wav Title Version SUPER SPED Localize Your Track…" at bounding box center [183, 72] width 317 height 60
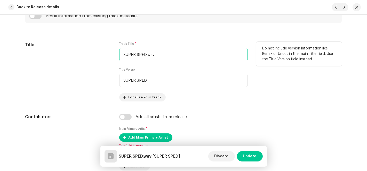
paste input "Aunque Duela"
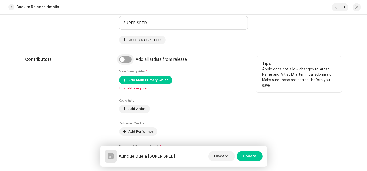
click at [126, 59] on input "checkbox" at bounding box center [125, 60] width 12 height 6
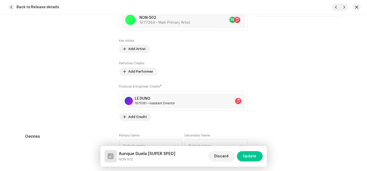
scroll to position [430, 0]
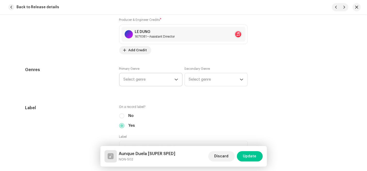
click at [153, 79] on span "Select genre" at bounding box center [149, 79] width 51 height 13
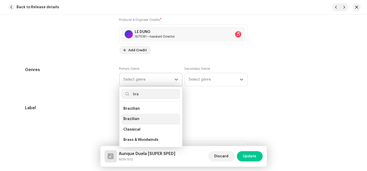
click at [133, 117] on span "Brazilian" at bounding box center [132, 119] width 16 height 5
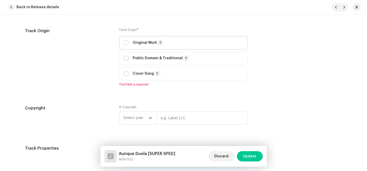
scroll to position [631, 0]
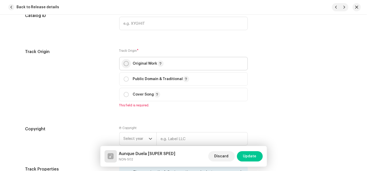
click at [125, 62] on input "radio" at bounding box center [126, 63] width 5 height 5
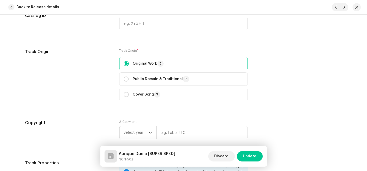
click at [138, 131] on span "Select year" at bounding box center [136, 132] width 25 height 13
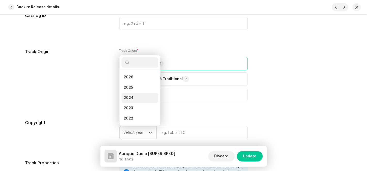
scroll to position [8, 0]
drag, startPoint x: 138, startPoint y: 78, endPoint x: 166, endPoint y: 123, distance: 53.1
click at [138, 78] on li "2025" at bounding box center [140, 80] width 37 height 10
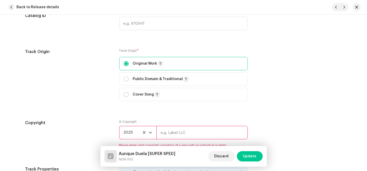
click at [169, 132] on input "text" at bounding box center [201, 132] width 91 height 13
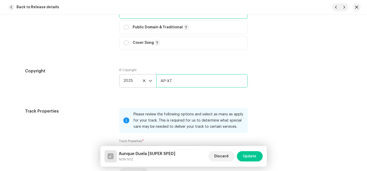
scroll to position [745, 0]
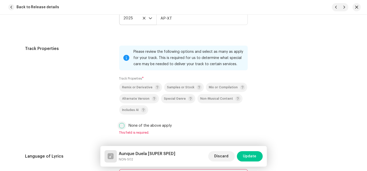
click at [122, 127] on input "None of the above apply" at bounding box center [121, 125] width 5 height 5
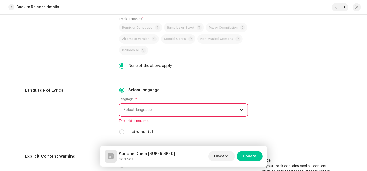
scroll to position [860, 0]
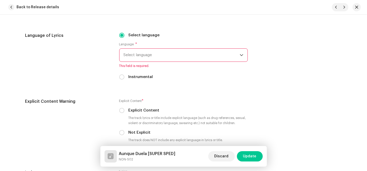
click at [148, 62] on span "Select language" at bounding box center [182, 55] width 116 height 13
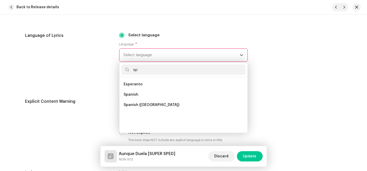
scroll to position [0, 0]
click at [142, 93] on li "Spanish" at bounding box center [184, 95] width 124 height 10
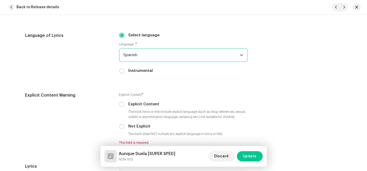
scroll to position [917, 0]
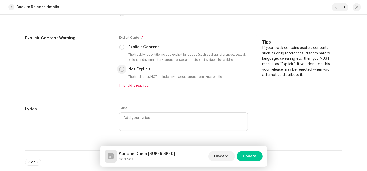
click at [122, 70] on input "Not Explicit" at bounding box center [121, 69] width 5 height 5
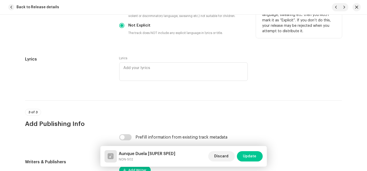
scroll to position [1003, 0]
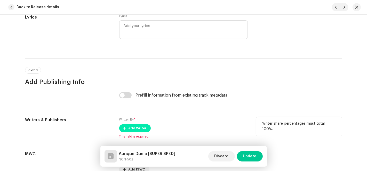
click at [130, 129] on span "Add Writer" at bounding box center [138, 128] width 18 height 10
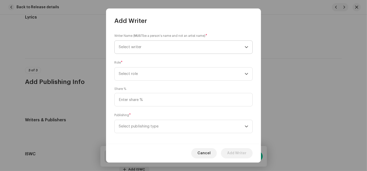
click at [217, 43] on span "Select writer" at bounding box center [182, 47] width 126 height 13
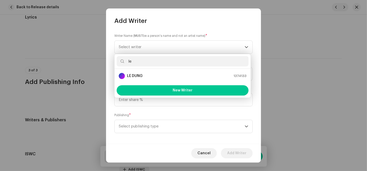
click at [148, 76] on div "LE DUNG 1374133" at bounding box center [183, 76] width 128 height 6
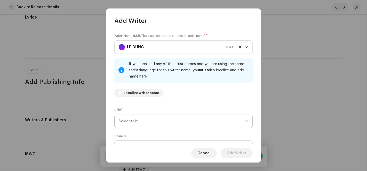
click at [160, 125] on span "Select role" at bounding box center [182, 121] width 126 height 13
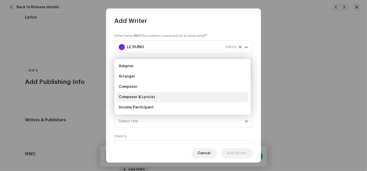
click at [151, 95] on span "Composer & Lyricist" at bounding box center [137, 97] width 36 height 5
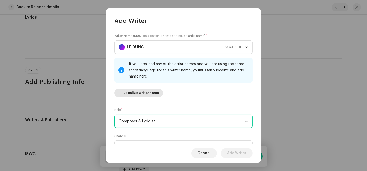
scroll to position [51, 0]
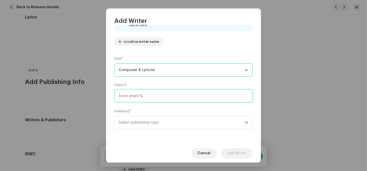
click at [149, 96] on input at bounding box center [183, 95] width 138 height 13
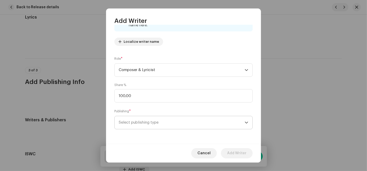
click at [145, 124] on span "Select publishing type" at bounding box center [182, 122] width 126 height 13
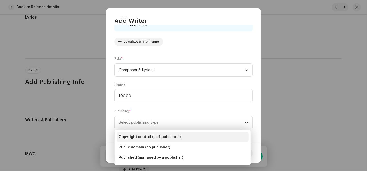
click at [145, 137] on span "Copyright control (self-published)" at bounding box center [150, 137] width 62 height 5
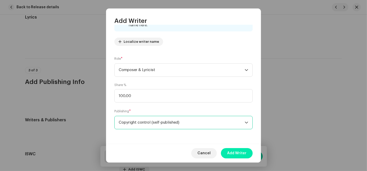
click at [237, 154] on span "Add Writer" at bounding box center [236, 153] width 19 height 10
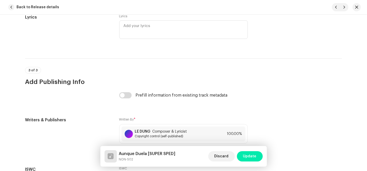
click at [251, 157] on span "Update" at bounding box center [249, 156] width 13 height 10
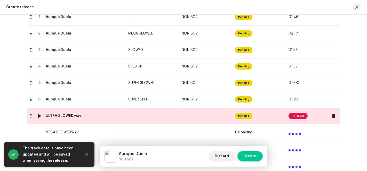
click at [263, 120] on td "Pending" at bounding box center [259, 116] width 53 height 17
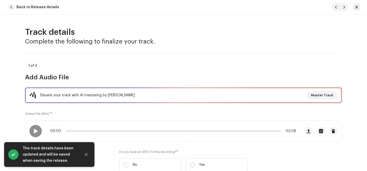
scroll to position [115, 0]
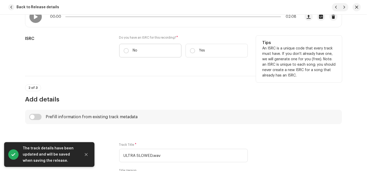
click at [148, 54] on label "No" at bounding box center [150, 51] width 62 height 14
click at [129, 53] on input "No" at bounding box center [126, 50] width 5 height 5
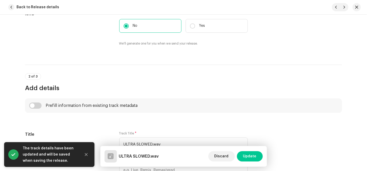
scroll to position [201, 0]
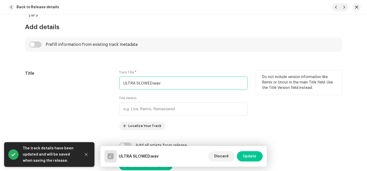
drag, startPoint x: 150, startPoint y: 83, endPoint x: 116, endPoint y: 82, distance: 34.3
click at [118, 82] on div "Title Track Title * ULTRA SLOWED.wav Title Version Localize Your Track Do not i…" at bounding box center [183, 100] width 317 height 60
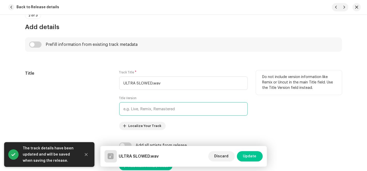
click at [146, 109] on input "text" at bounding box center [183, 108] width 129 height 13
paste input "ULTRA SLOWED"
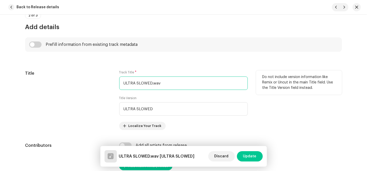
drag, startPoint x: 163, startPoint y: 84, endPoint x: 72, endPoint y: 78, distance: 91.0
click at [73, 78] on div "Title Track Title * ULTRA SLOWED.wav Title Version ULTRA SLOWED Localize Your T…" at bounding box center [183, 100] width 317 height 60
paste input "Aunque Duela"
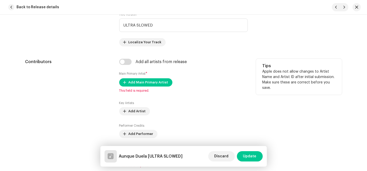
scroll to position [287, 0]
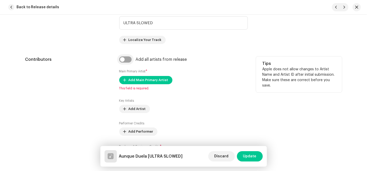
click at [128, 58] on input "checkbox" at bounding box center [125, 60] width 12 height 6
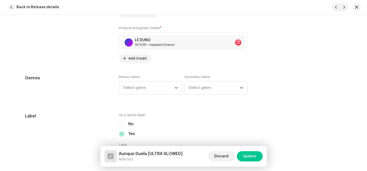
scroll to position [459, 0]
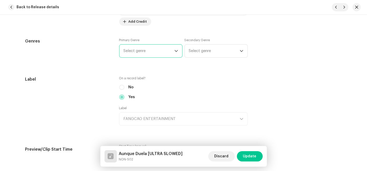
click at [144, 52] on span "Select genre" at bounding box center [149, 51] width 51 height 13
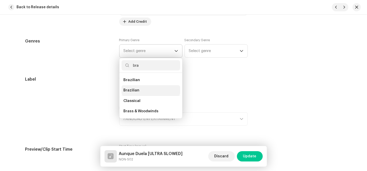
click at [136, 91] on span "Brazilian" at bounding box center [132, 90] width 16 height 5
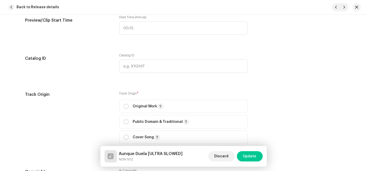
scroll to position [659, 0]
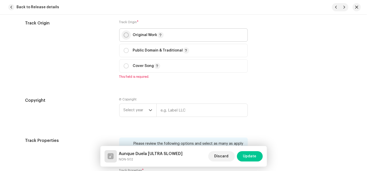
click at [126, 37] on p-radiobutton at bounding box center [126, 35] width 5 height 5
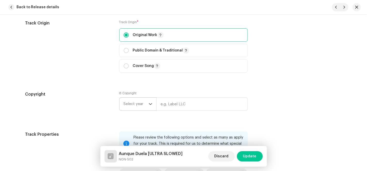
click at [146, 101] on span "Select year" at bounding box center [136, 104] width 25 height 13
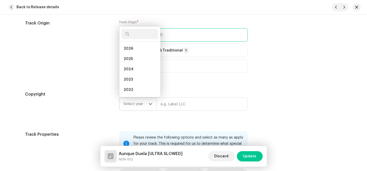
scroll to position [8, 0]
click at [137, 50] on li "2025" at bounding box center [140, 51] width 37 height 10
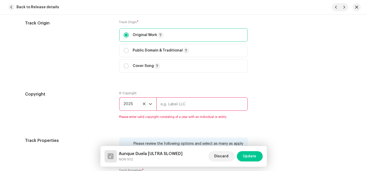
click at [168, 104] on input "text" at bounding box center [201, 104] width 91 height 13
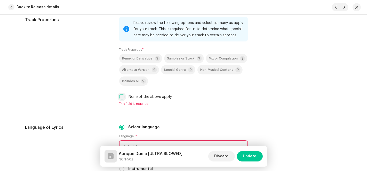
click at [121, 100] on input "None of the above apply" at bounding box center [121, 96] width 5 height 5
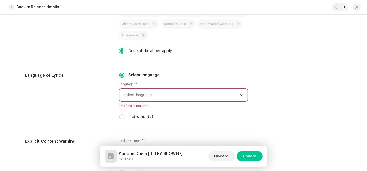
scroll to position [860, 0]
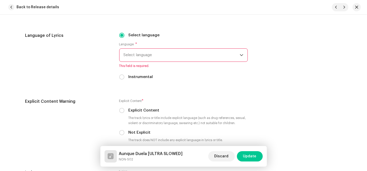
click at [172, 54] on span "Select language" at bounding box center [182, 55] width 116 height 13
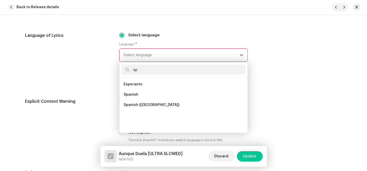
scroll to position [0, 0]
click at [137, 97] on li "Spanish" at bounding box center [184, 95] width 124 height 10
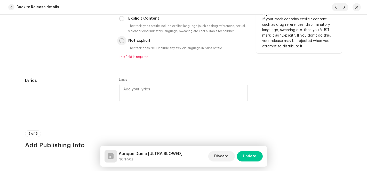
click at [120, 39] on input "Not Explicit" at bounding box center [121, 40] width 5 height 5
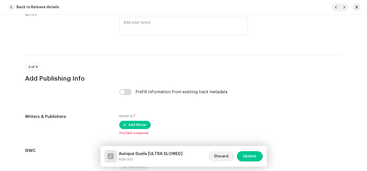
scroll to position [1056, 0]
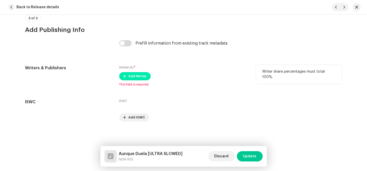
click at [130, 75] on span "Add Writer" at bounding box center [138, 76] width 18 height 10
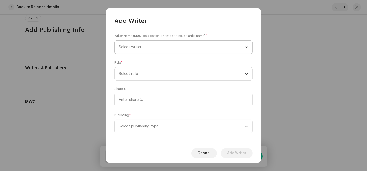
click at [183, 43] on span "Select writer" at bounding box center [182, 47] width 126 height 13
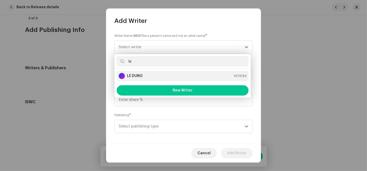
click at [140, 77] on strong "LE DUNG" at bounding box center [134, 76] width 15 height 5
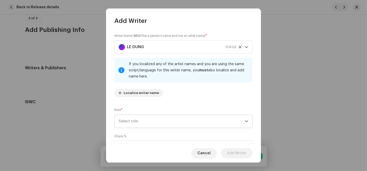
click at [131, 126] on span "Select role" at bounding box center [182, 121] width 126 height 13
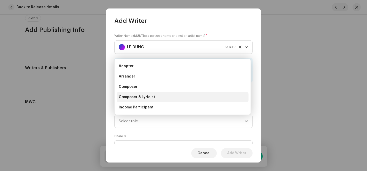
scroll to position [8, 0]
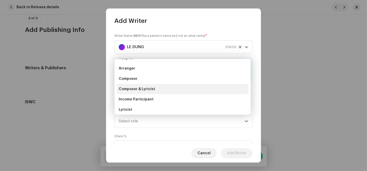
click at [140, 89] on span "Composer & Lyricist" at bounding box center [137, 89] width 36 height 5
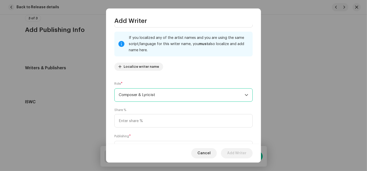
scroll to position [51, 0]
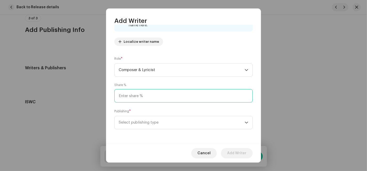
click at [145, 94] on input at bounding box center [183, 95] width 138 height 13
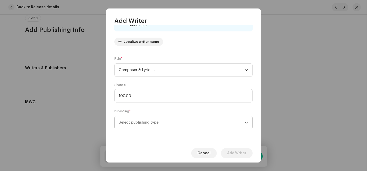
click at [141, 122] on span "Select publishing type" at bounding box center [182, 122] width 126 height 13
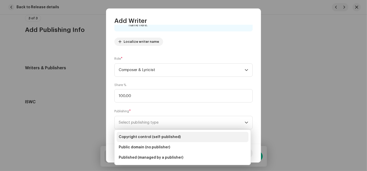
click at [140, 137] on span "Copyright control (self-published)" at bounding box center [150, 137] width 62 height 5
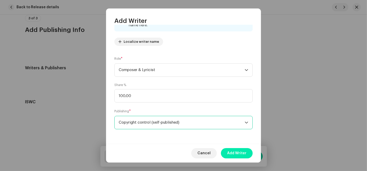
click at [236, 156] on span "Add Writer" at bounding box center [236, 153] width 19 height 10
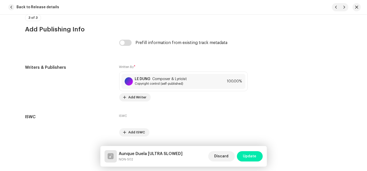
click at [250, 156] on span "Update" at bounding box center [249, 156] width 13 height 10
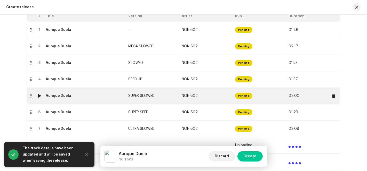
scroll to position [127, 0]
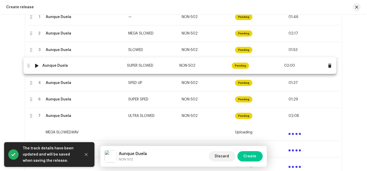
drag, startPoint x: 47, startPoint y: 86, endPoint x: 45, endPoint y: 69, distance: 17.2
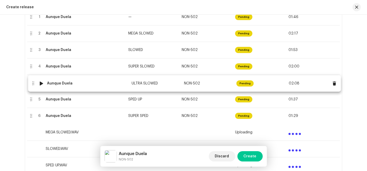
drag, startPoint x: 59, startPoint y: 115, endPoint x: 61, endPoint y: 81, distance: 34.1
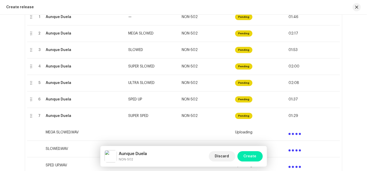
click at [250, 157] on span "Create" at bounding box center [250, 156] width 13 height 10
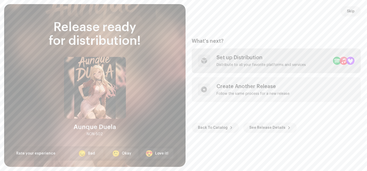
click at [284, 65] on div "Distribute to all your favorite platforms and services" at bounding box center [261, 65] width 89 height 4
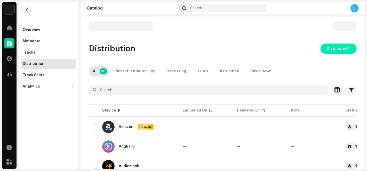
click at [327, 48] on span "Distribute All" at bounding box center [339, 49] width 24 height 10
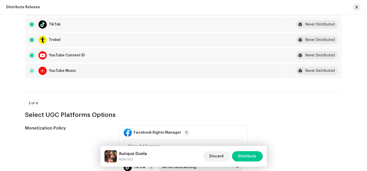
scroll to position [459, 0]
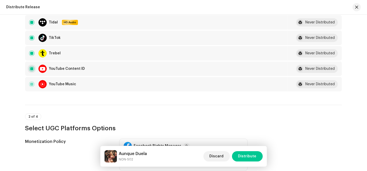
click at [31, 66] on input "checkbox" at bounding box center [31, 68] width 5 height 5
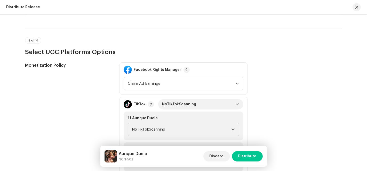
scroll to position [573, 0]
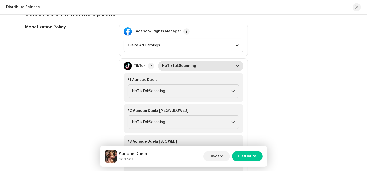
click at [228, 66] on span "NoTikTokScanning" at bounding box center [198, 66] width 73 height 10
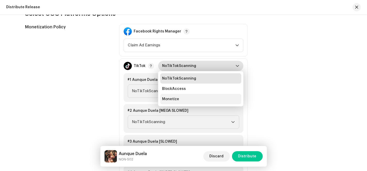
click at [186, 95] on li "Monetize" at bounding box center [200, 99] width 81 height 10
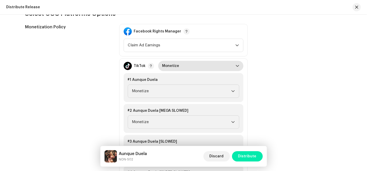
click at [253, 156] on span "Distribute" at bounding box center [247, 156] width 18 height 10
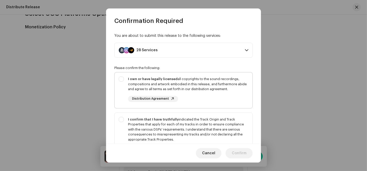
click at [122, 79] on div "I own or have legally licensed all copyrights to the sound recordings, composit…" at bounding box center [184, 90] width 138 height 34
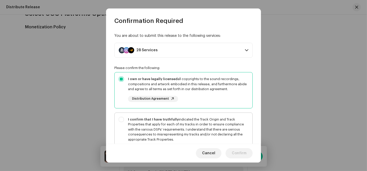
click at [123, 122] on div "I confirm that I have truthfully indicated the Track Origin and Track Propertie…" at bounding box center [184, 135] width 138 height 44
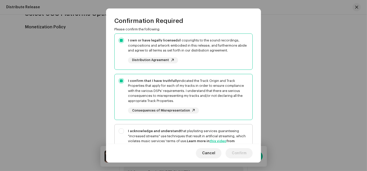
scroll to position [86, 0]
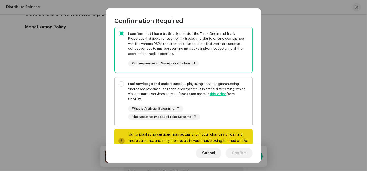
click at [123, 83] on div "I acknowledge and understand that playlisting services guaranteeing "increased …" at bounding box center [184, 100] width 138 height 47
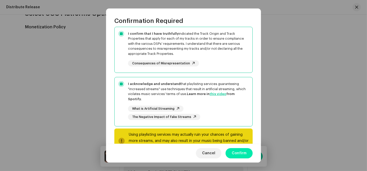
click at [238, 154] on span "Confirm" at bounding box center [239, 153] width 15 height 10
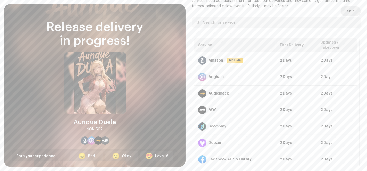
click at [348, 9] on span "Skip" at bounding box center [351, 11] width 8 height 10
